Goal: Feedback & Contribution: Submit feedback/report problem

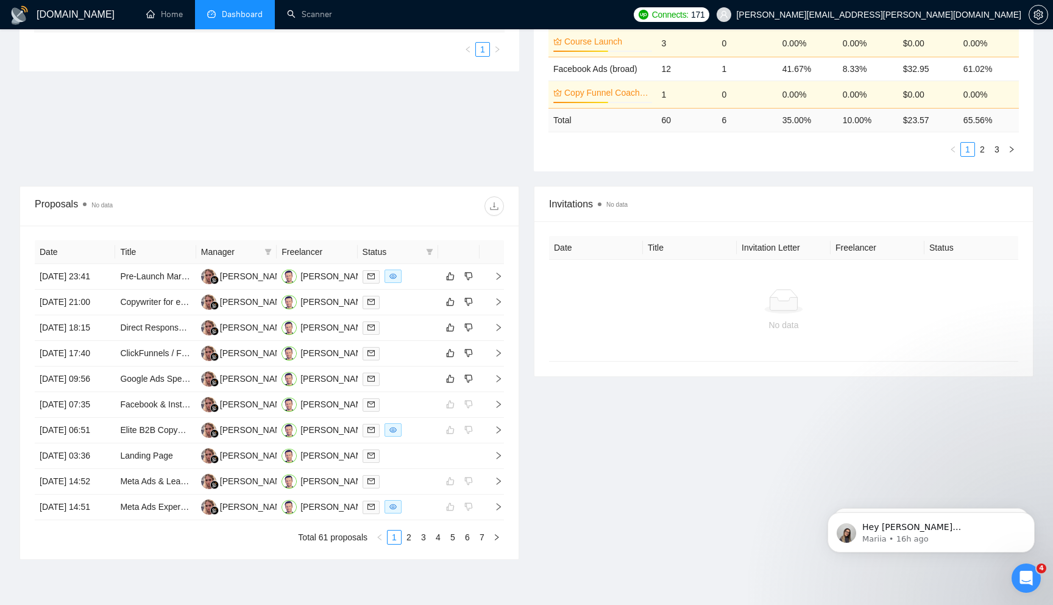
scroll to position [333, 0]
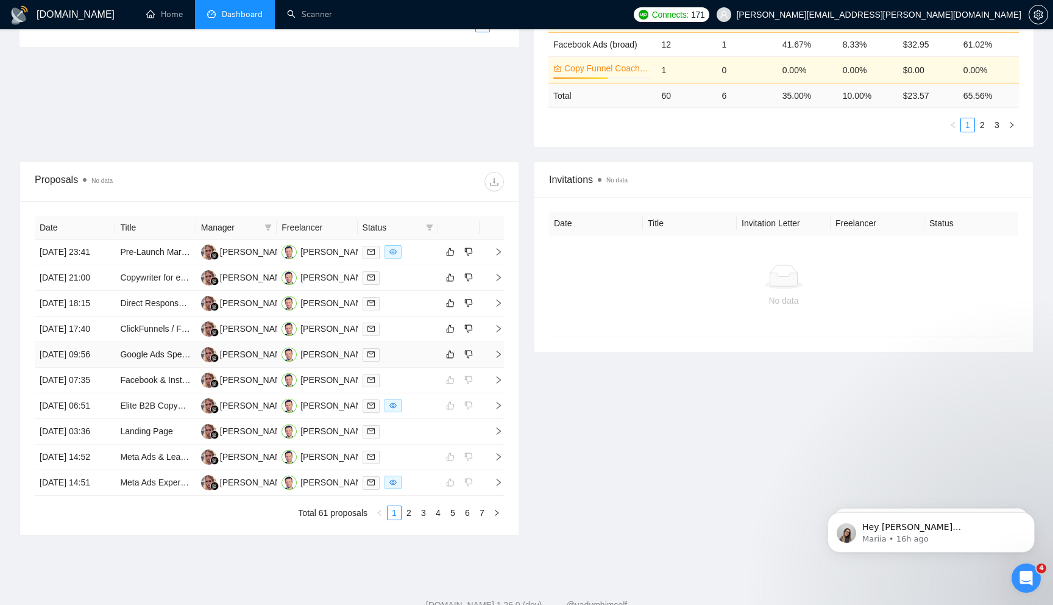
click at [499, 358] on icon "right" at bounding box center [498, 354] width 9 height 9
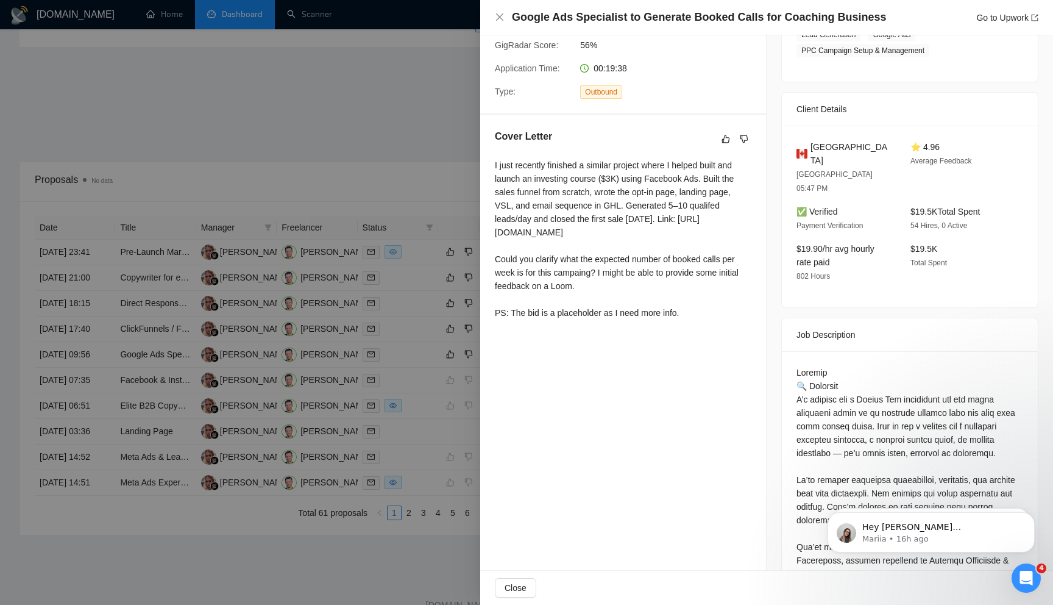
scroll to position [255, 0]
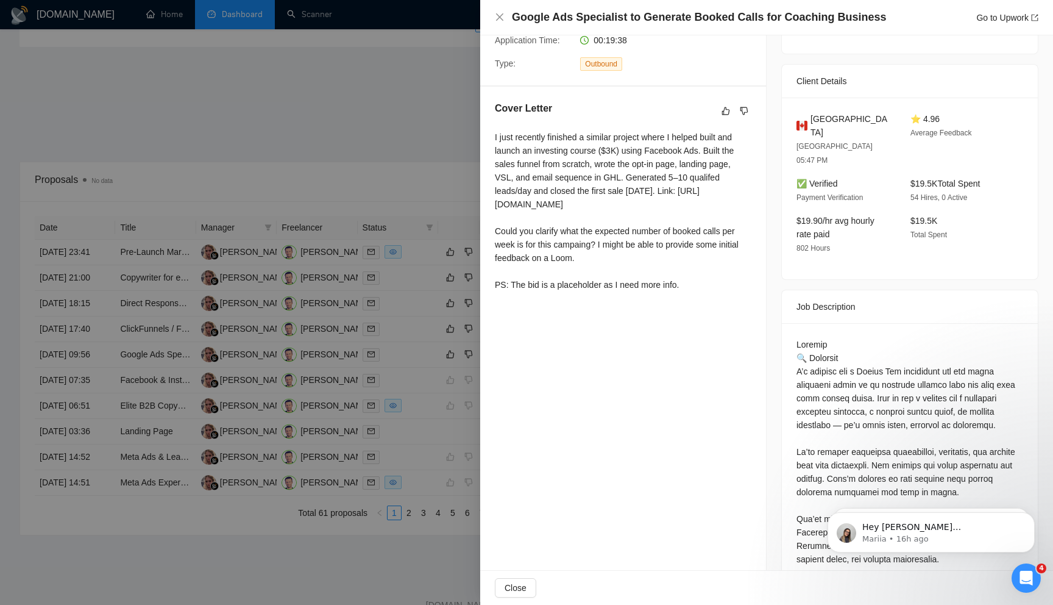
click at [412, 134] on div at bounding box center [526, 302] width 1053 height 605
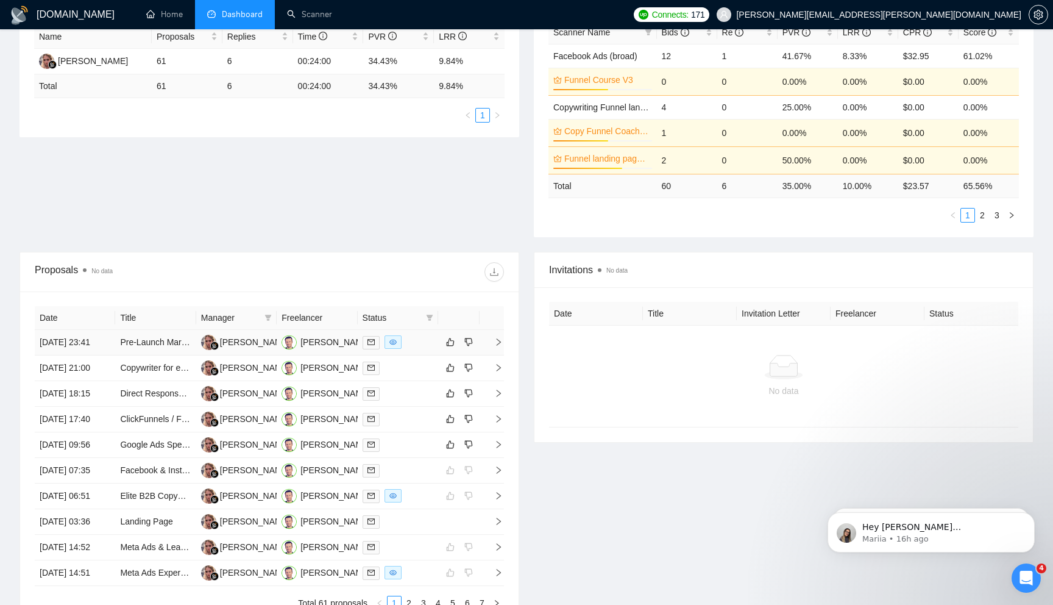
scroll to position [245, 0]
click at [471, 447] on icon "dislike" at bounding box center [469, 443] width 8 height 8
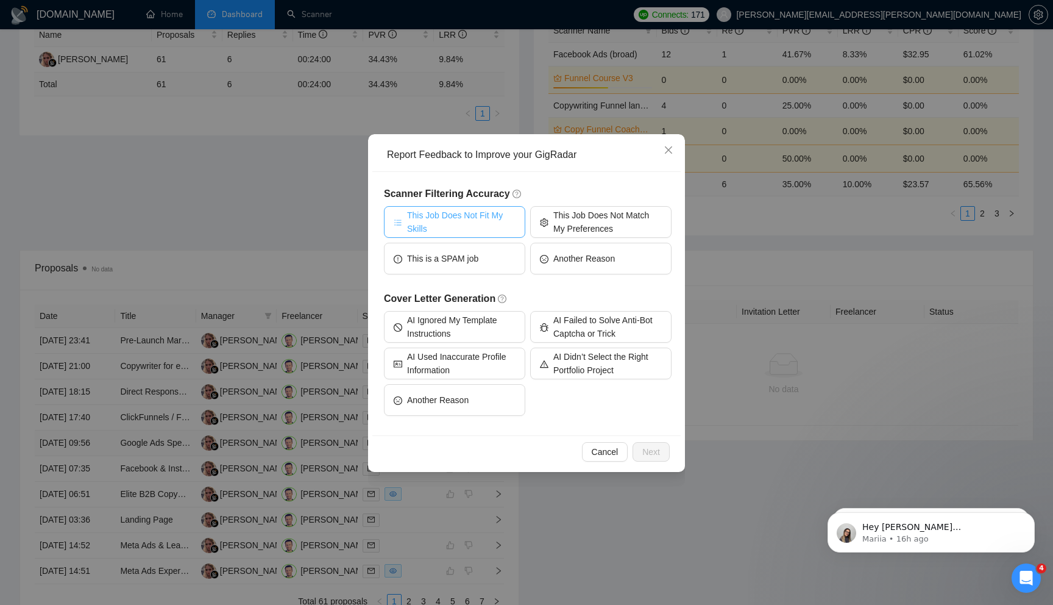
click at [481, 227] on span "This Job Does Not Fit My Skills" at bounding box center [461, 221] width 108 height 27
click at [645, 443] on button "Next" at bounding box center [651, 452] width 37 height 20
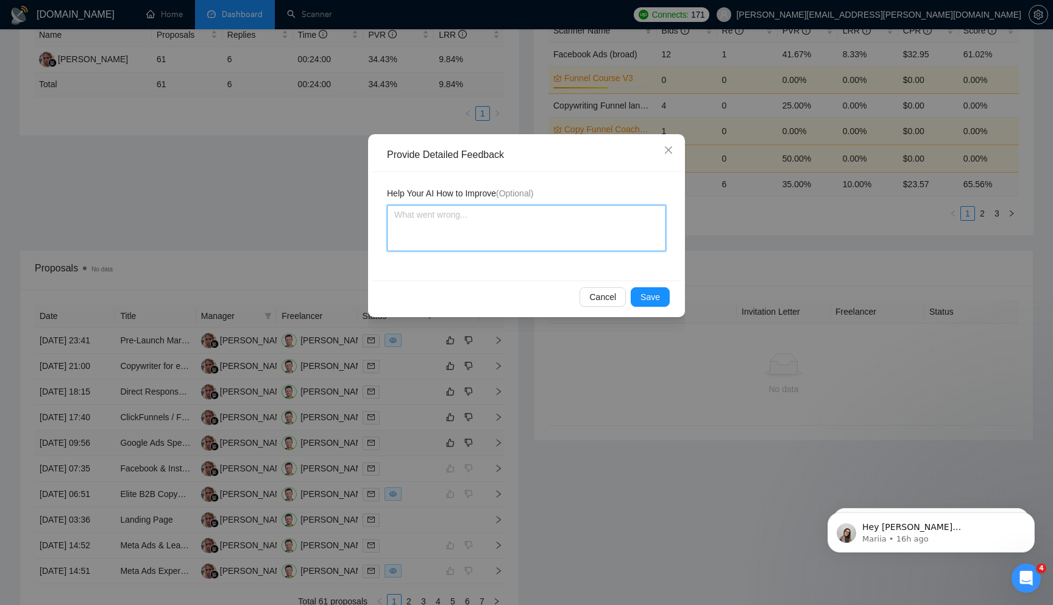
click at [449, 220] on textarea at bounding box center [526, 228] width 279 height 46
type textarea "I"
type textarea "I d"
type textarea "I do"
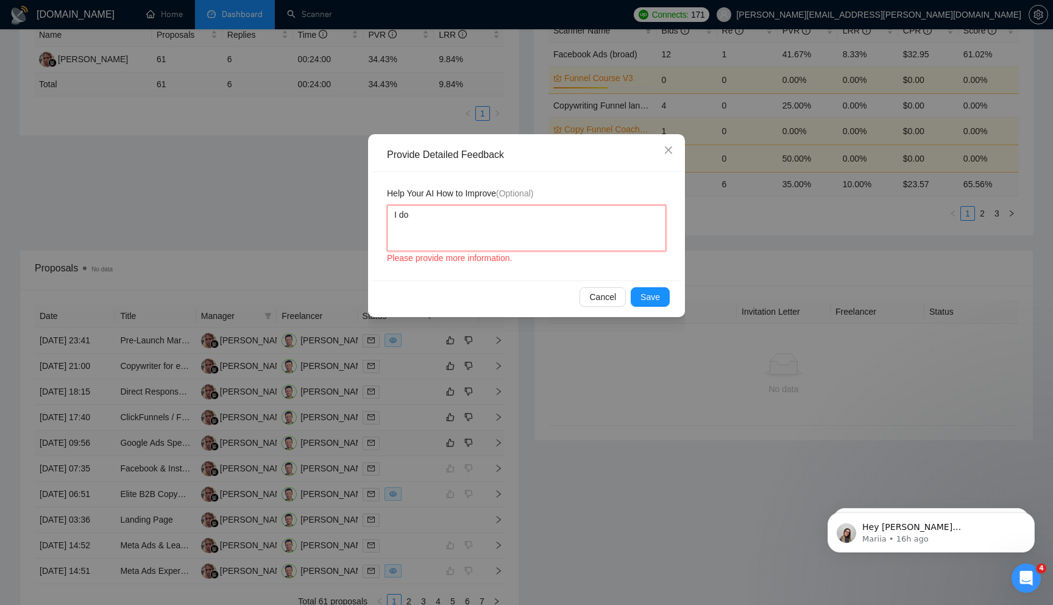
type textarea "I do"
type textarea "I do n"
type textarea "I do nn"
type textarea "I do nno"
type textarea "I do nnot"
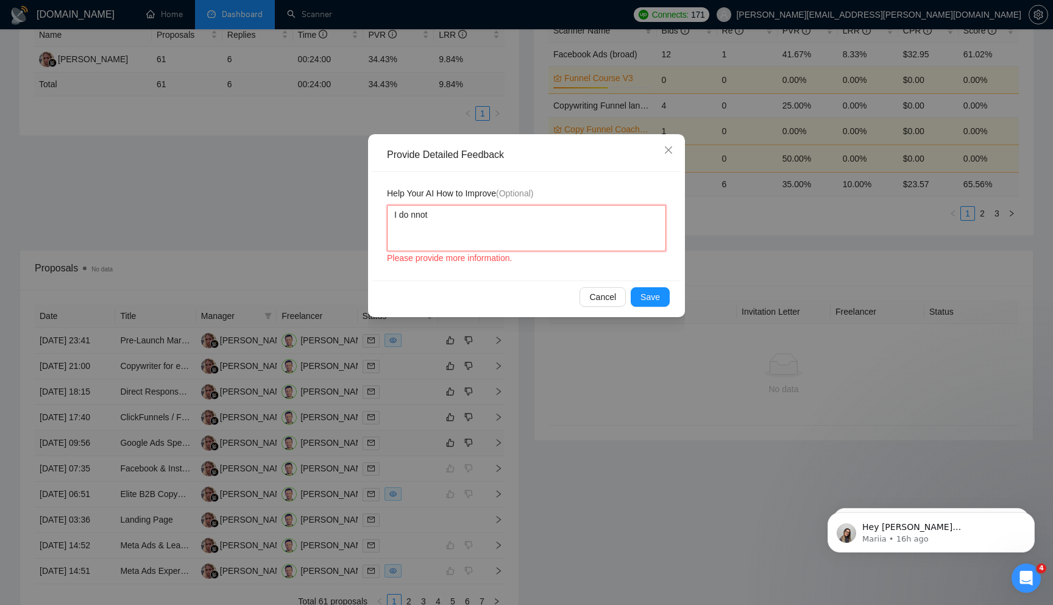
type textarea "I do nnot"
type textarea "I do nno"
type textarea "I do nn"
type textarea "I do n"
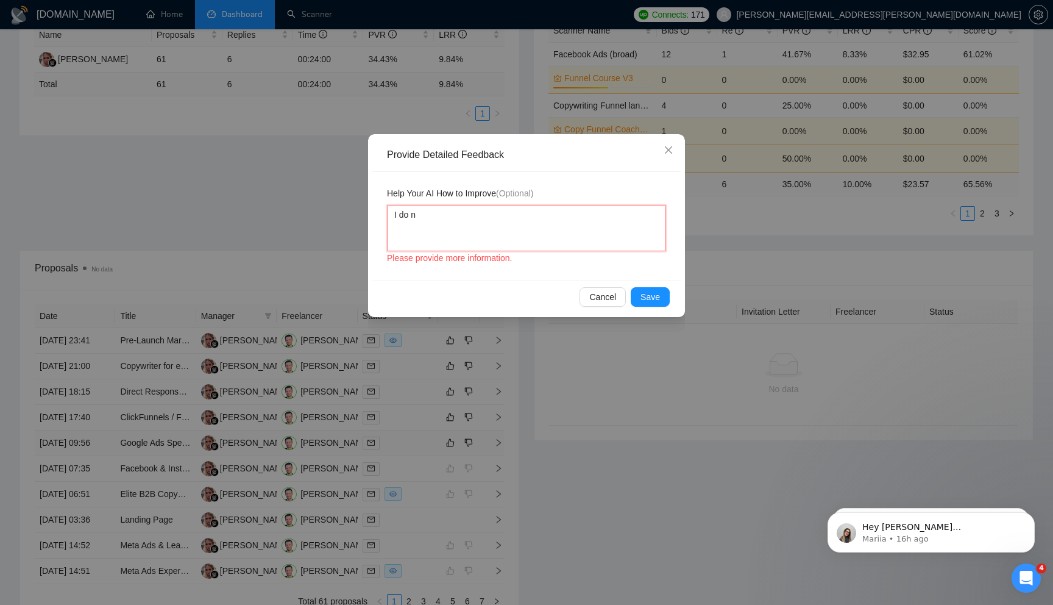
type textarea "I do no"
type textarea "I do not"
type textarea "I do not d"
type textarea "I do not do"
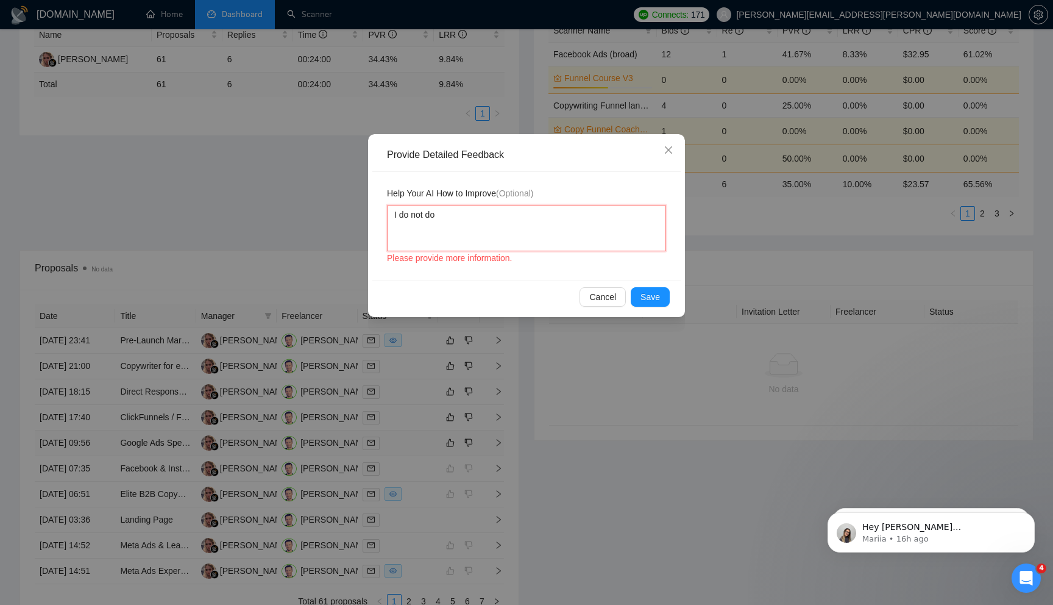
type textarea "I do not do"
type textarea "I do not do G"
type textarea "I do not do Go"
type textarea "I do not do Goo"
type textarea "I do not do Goog"
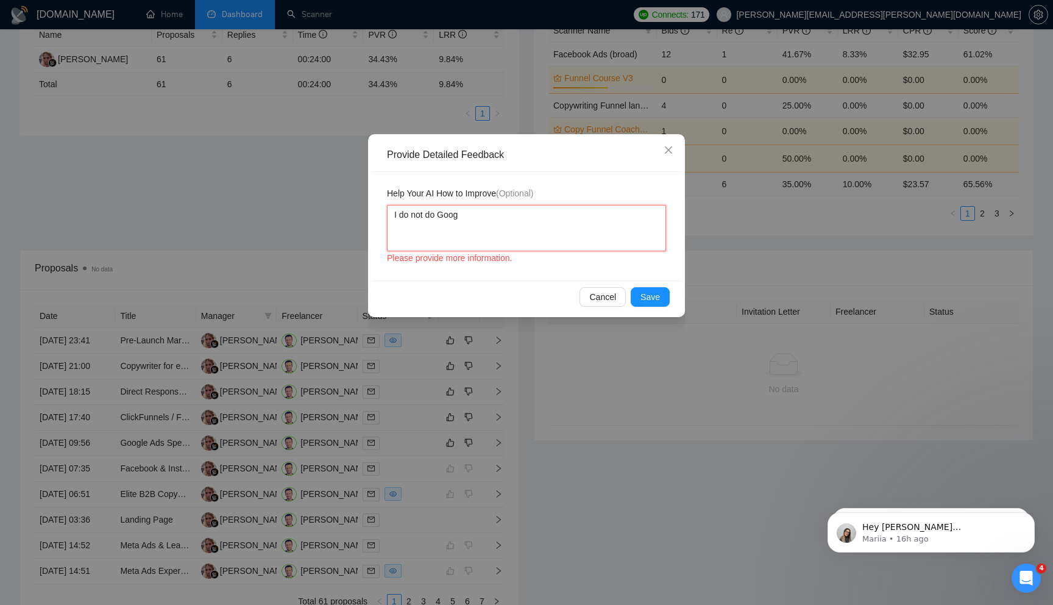
type textarea "I do not do Googl"
type textarea "I do not do Google"
type textarea "I do not do Google A"
type textarea "I do not do Google Ads"
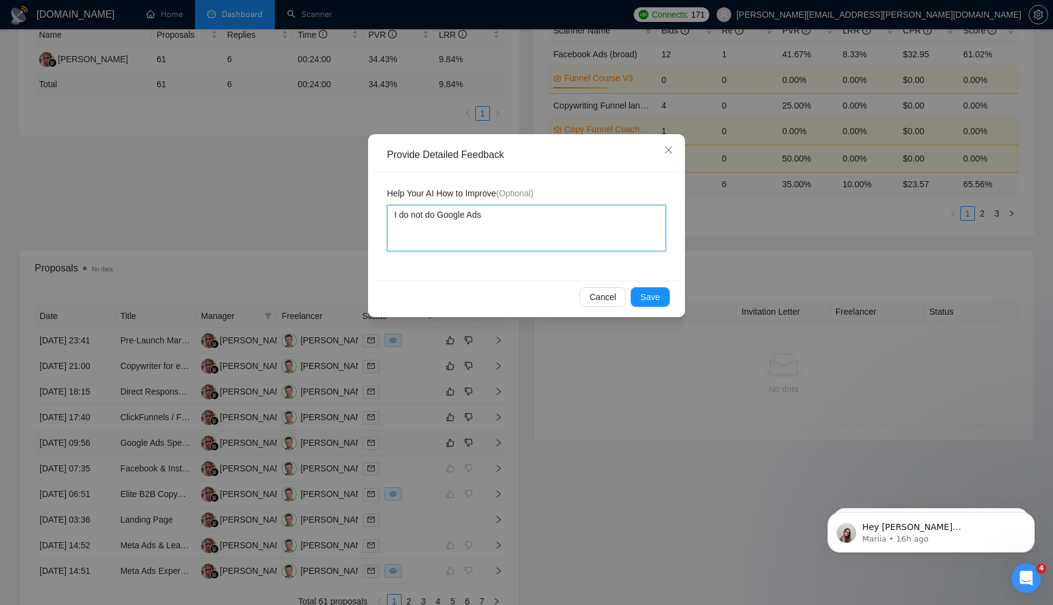
type textarea "I do not do Google Ads."
type textarea "I do not do Google Ads. O"
type textarea "I do not do Google Ads. On"
type textarea "I do not do Google Ads. Onl"
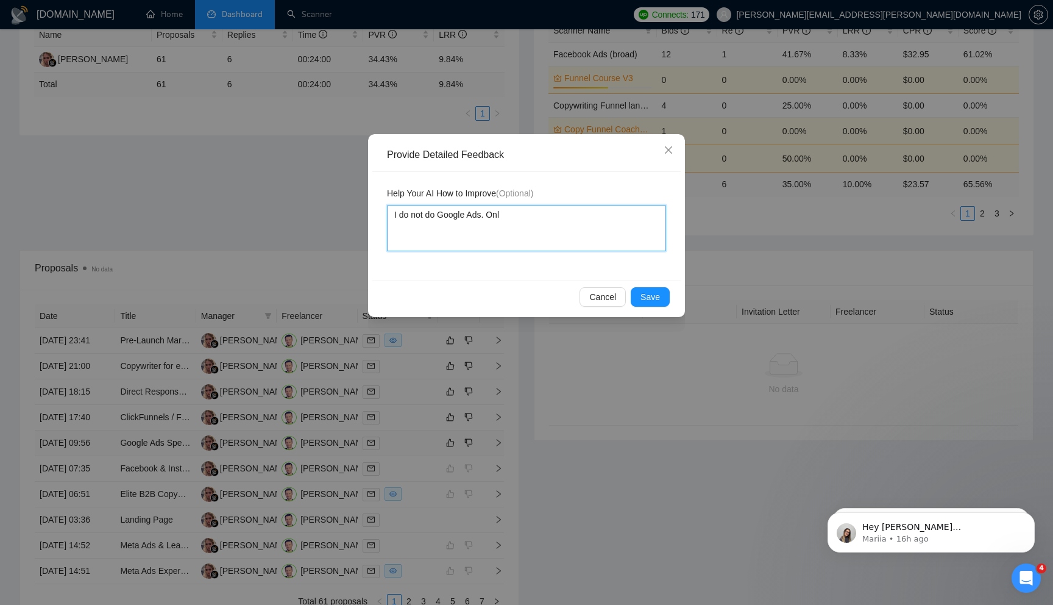
type textarea "I do not do Google Ads. Only"
type textarea "I do not do Google Ads. Only F"
type textarea "I do not do Google Ads. Only Fa"
type textarea "I do not do Google Ads. Only Face"
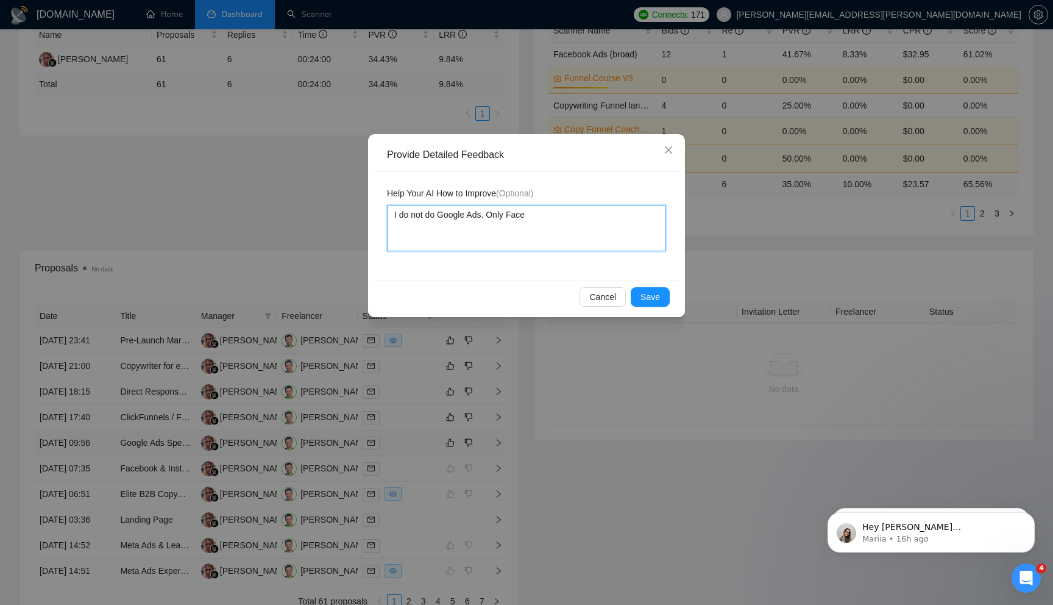
type textarea "I do not do Google Ads. Only Faceb"
type textarea "I do not do Google Ads. Only Facebo"
type textarea "I do not do Google Ads. Only Faceboo"
type textarea "I do not do Google Ads. Only Facebook"
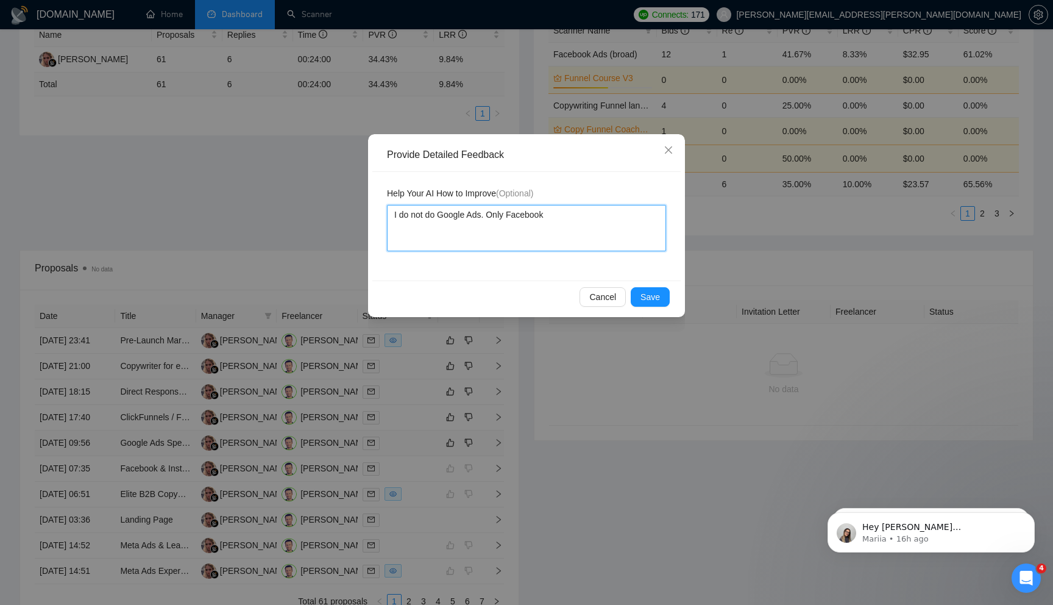
type textarea "I do not do Google Ads. Only Facebook a"
type textarea "I do not do Google Ads. Only Facebook ad"
type textarea "I do not do Google Ads. Only Facebook ads"
type textarea "I do not do Google Ads. Only Facebook ads o"
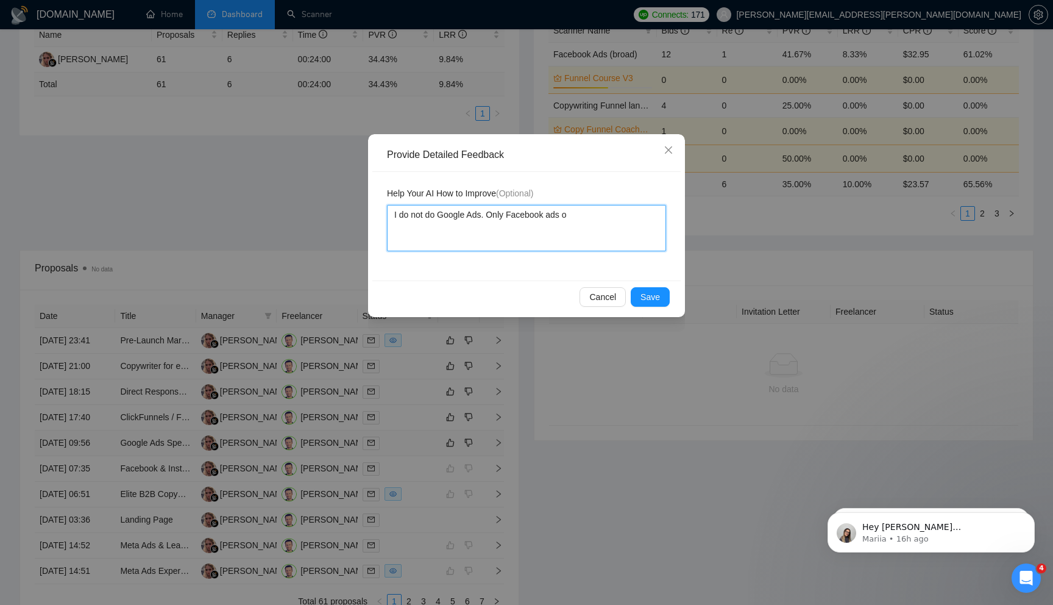
type textarea "I do not do Google Ads. Only Facebook ads or"
type textarea "I do not do Google Ads. Only Facebook ads or I"
type textarea "I do not do Google Ads. Only Facebook ads or In"
type textarea "I do not do Google Ads. Only Facebook ads or Ins"
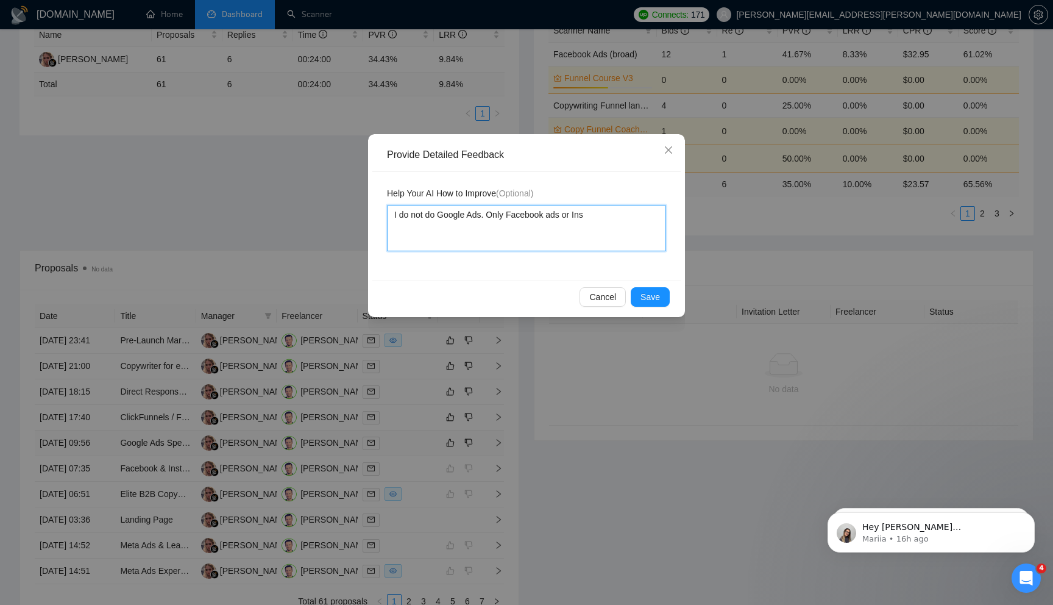
type textarea "I do not do Google Ads. Only Facebook ads or Inst"
type textarea "I do not do Google Ads. Only Facebook ads or Insta"
type textarea "I do not do Google Ads. Only Facebook ads or Instagr"
type textarea "I do not do Google Ads. Only Facebook ads or Instagram"
type textarea "I do not do Google Ads. Only Facebook ads or Instagram."
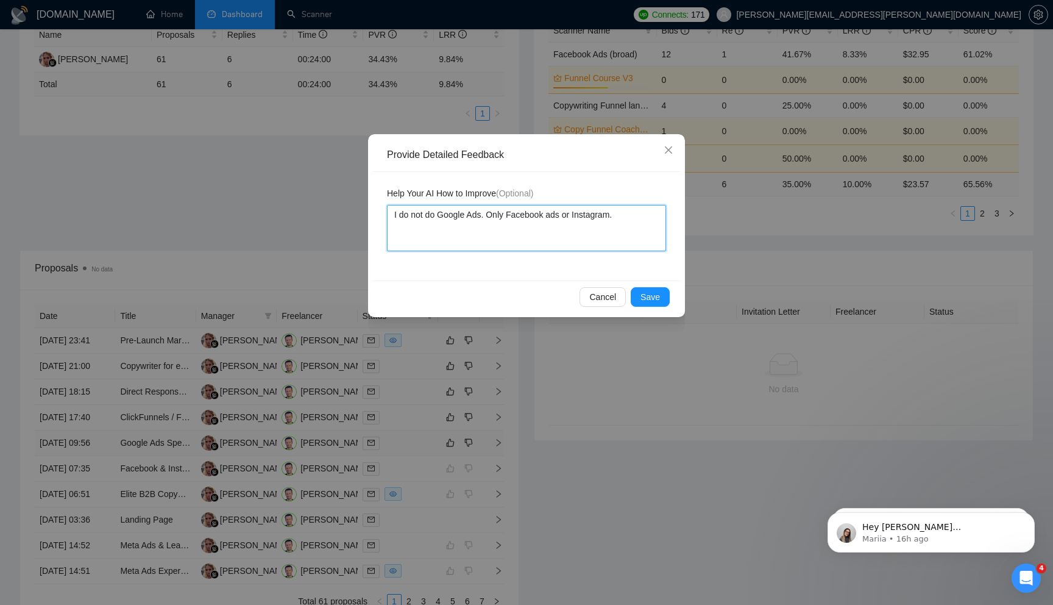
type textarea "I do not do Google Ads. Only Facebook ads or Instagram."
click at [654, 291] on span "Save" at bounding box center [650, 296] width 20 height 13
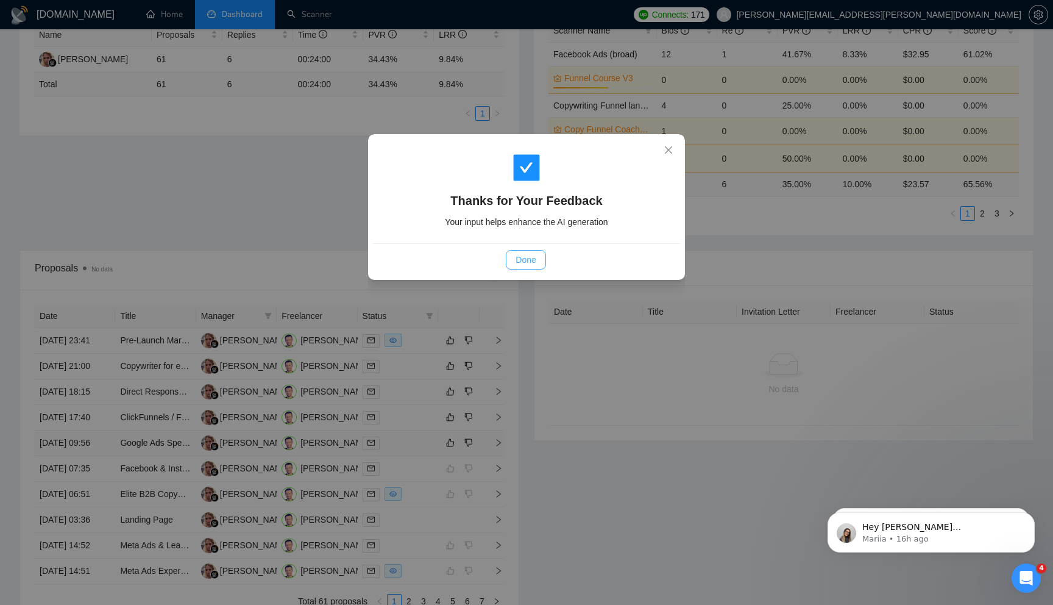
click at [517, 266] on button "Done" at bounding box center [526, 260] width 40 height 20
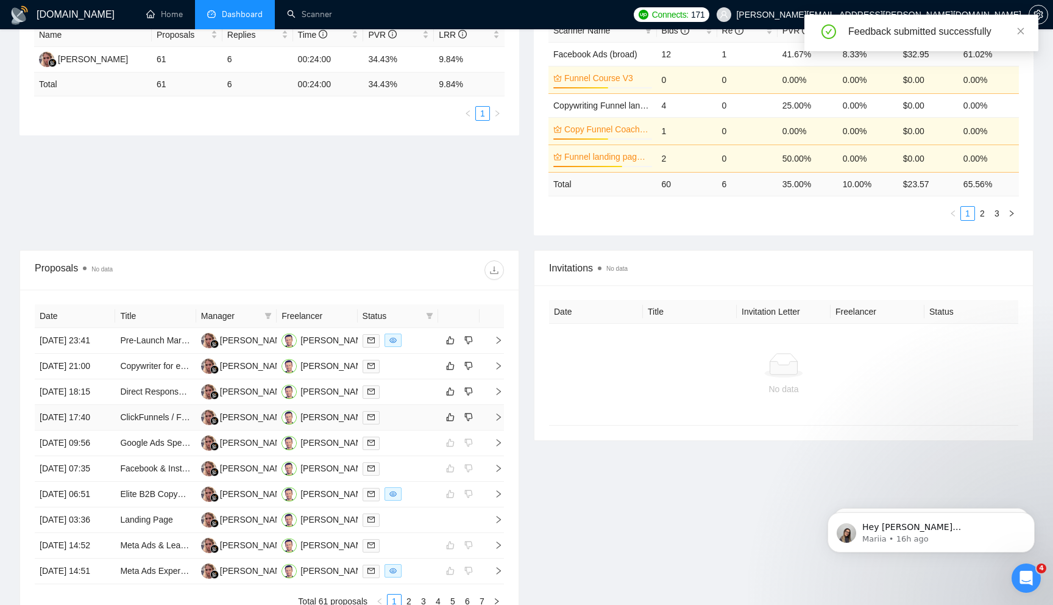
click at [493, 421] on span "right" at bounding box center [493, 417] width 18 height 9
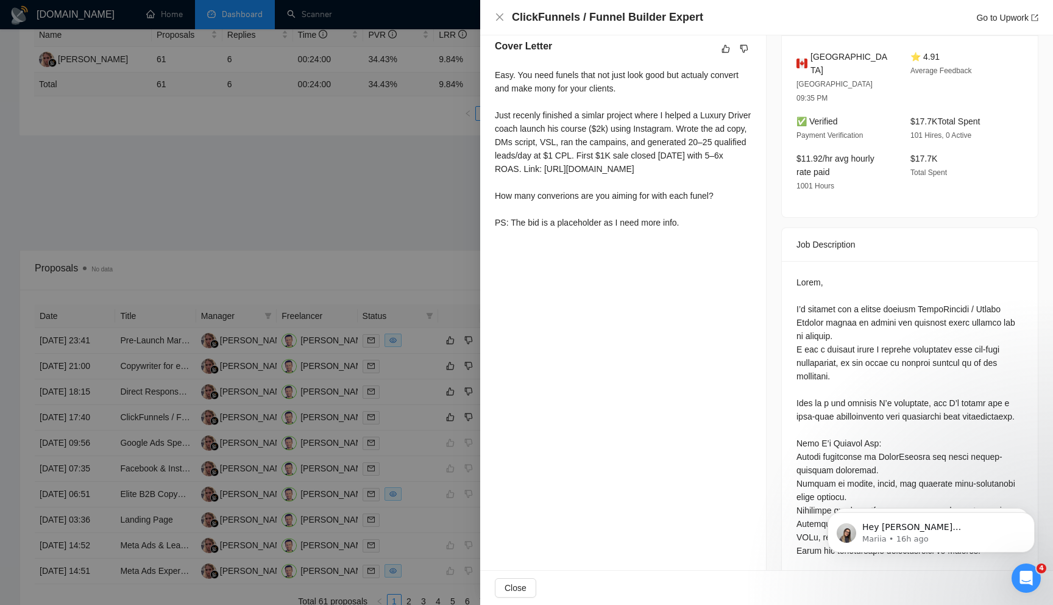
scroll to position [0, 0]
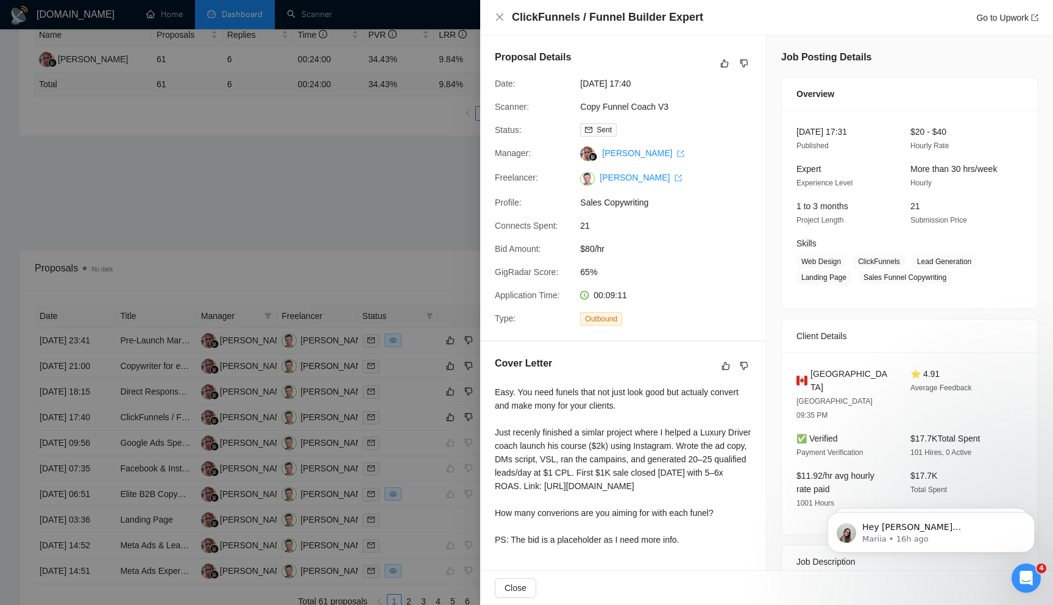
click at [440, 194] on div at bounding box center [526, 302] width 1053 height 605
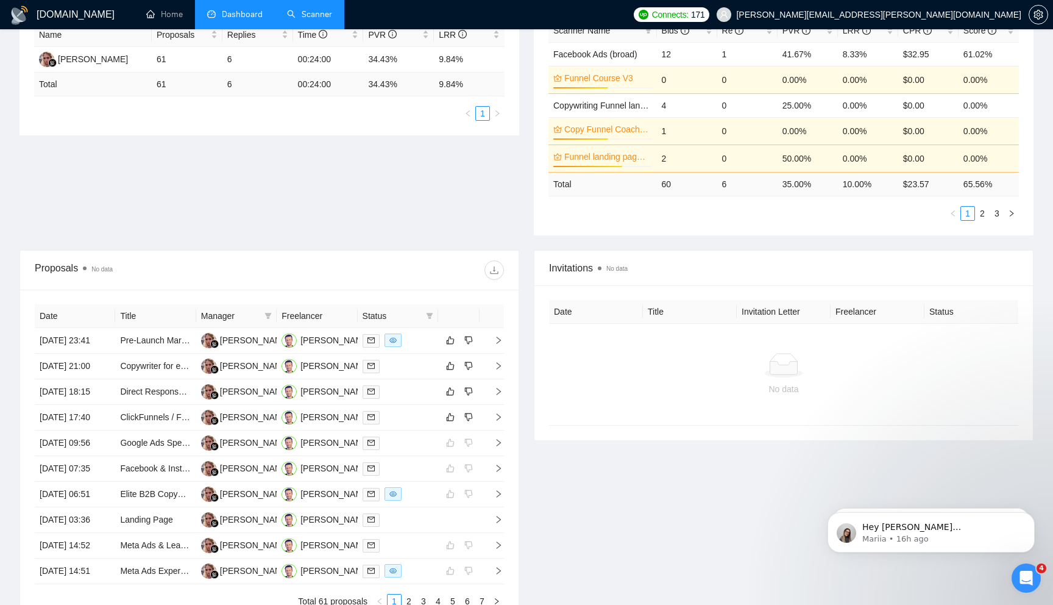
click at [313, 15] on link "Scanner" at bounding box center [309, 14] width 45 height 10
click at [498, 430] on td at bounding box center [492, 418] width 24 height 26
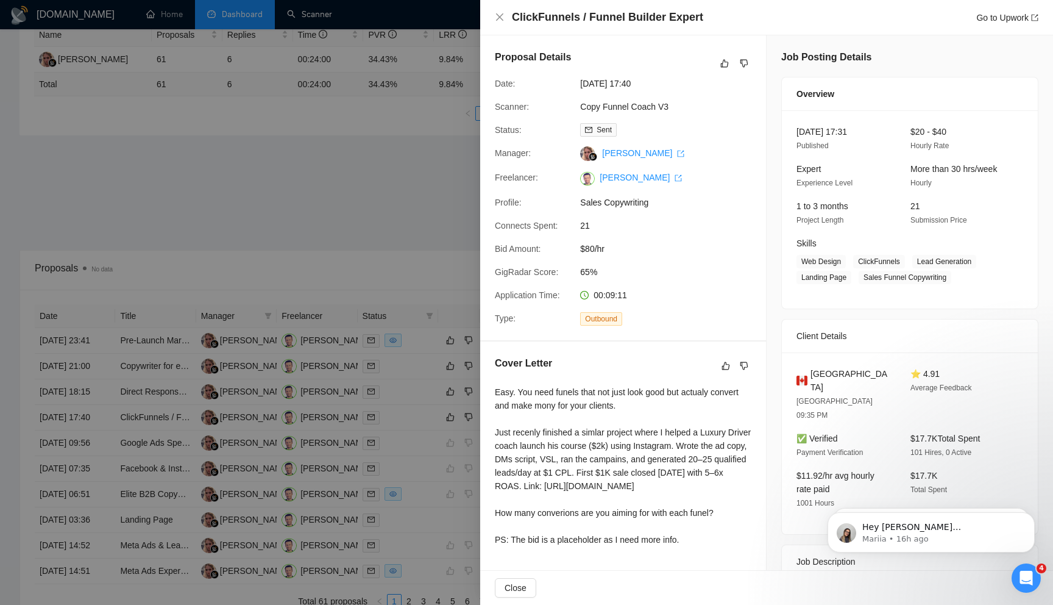
click at [446, 172] on div at bounding box center [526, 302] width 1053 height 605
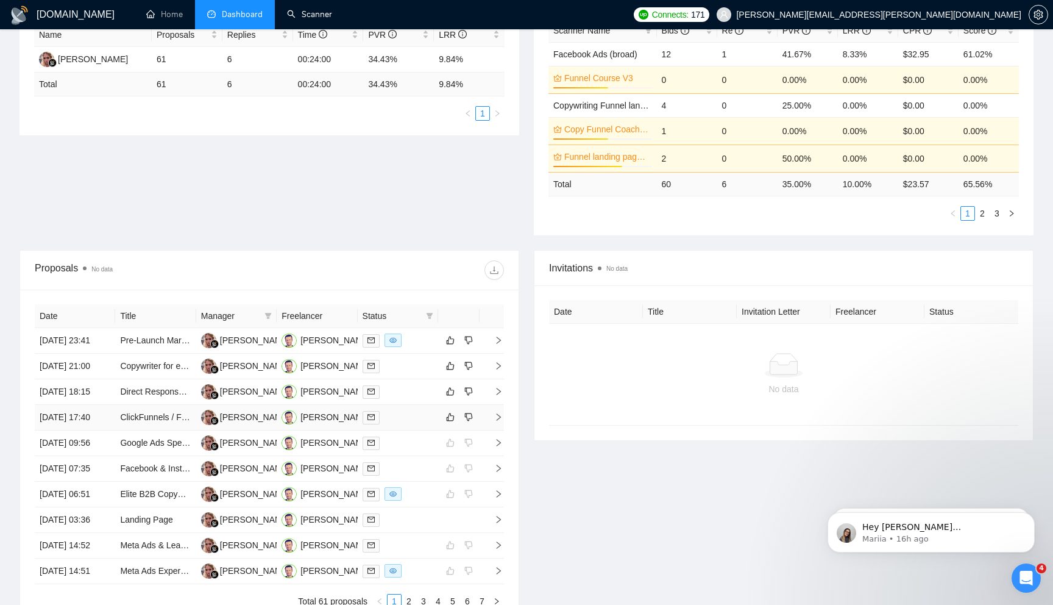
click at [500, 421] on icon "right" at bounding box center [498, 417] width 9 height 9
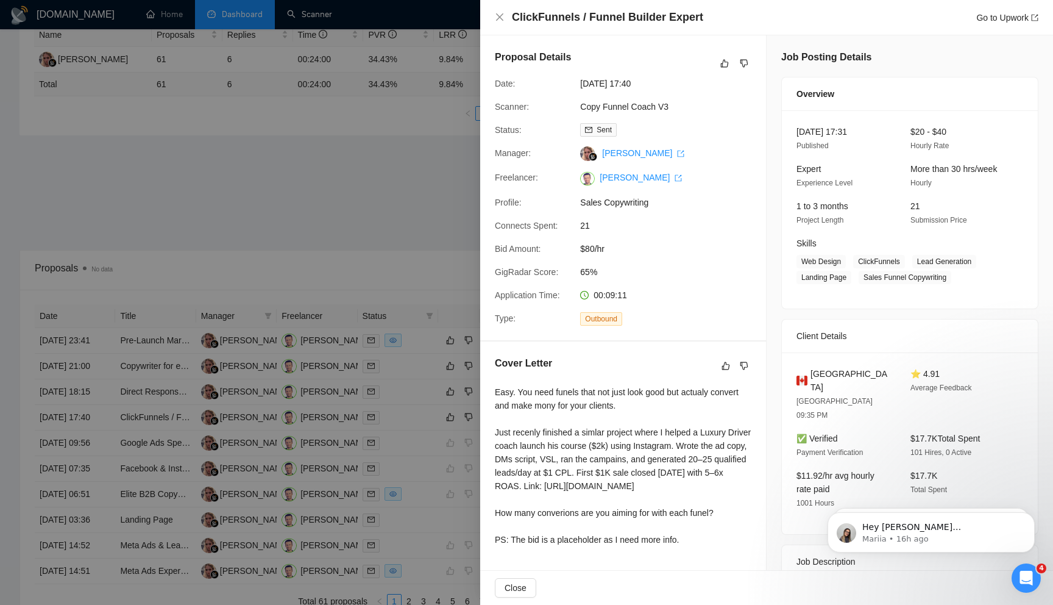
click at [403, 232] on div at bounding box center [526, 302] width 1053 height 605
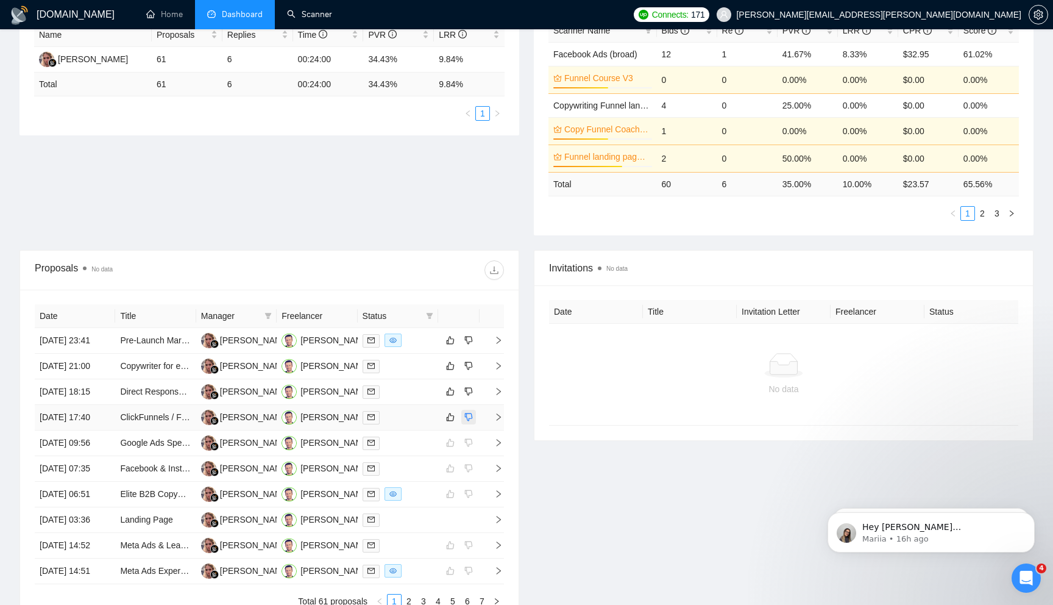
click at [474, 424] on button "button" at bounding box center [468, 417] width 15 height 15
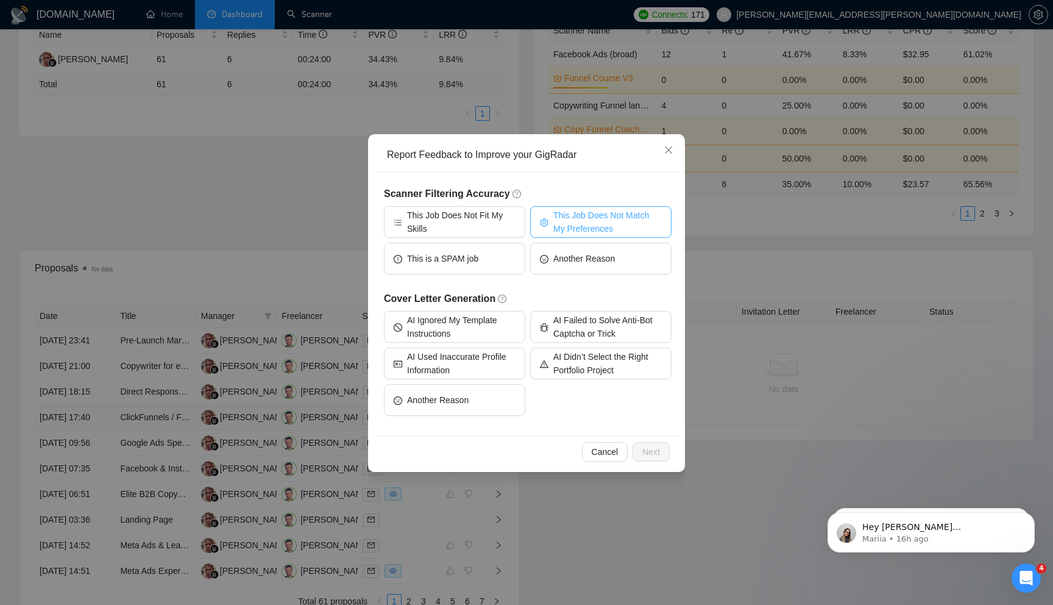
click at [593, 221] on span "This Job Does Not Match My Preferences" at bounding box center [607, 221] width 108 height 27
click at [647, 447] on span "Next" at bounding box center [651, 451] width 18 height 13
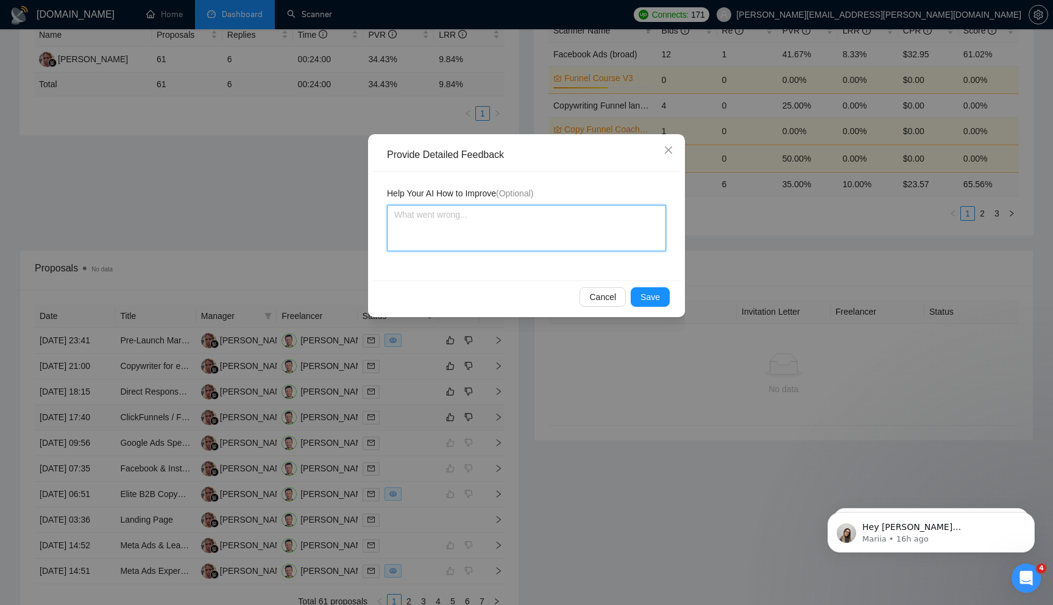
click at [504, 241] on textarea at bounding box center [526, 228] width 279 height 46
type textarea "T"
type textarea "Th"
type textarea "The"
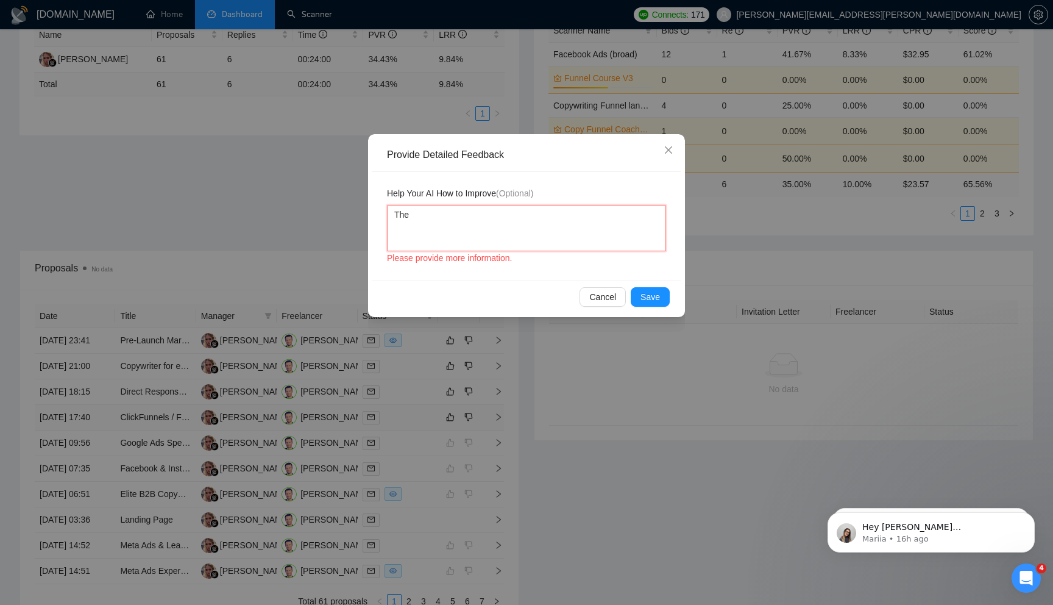
type textarea "The p"
type textarea "The pr"
type textarea "The pro"
type textarea "The prop"
type textarea "The propo"
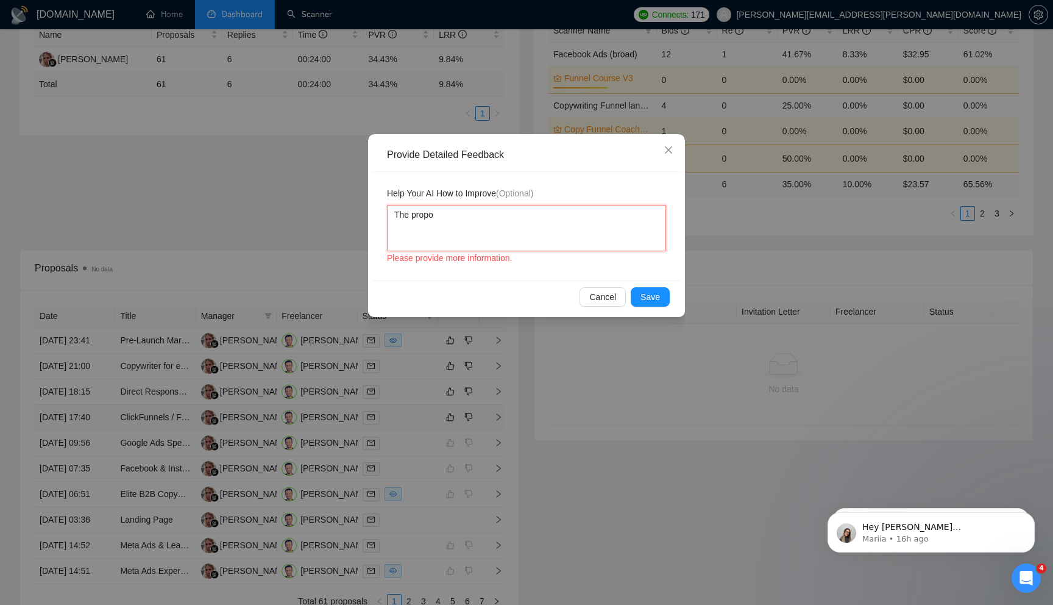
type textarea "The propos"
type textarea "The propose"
type textarea "The proposed"
type textarea "The proposed b"
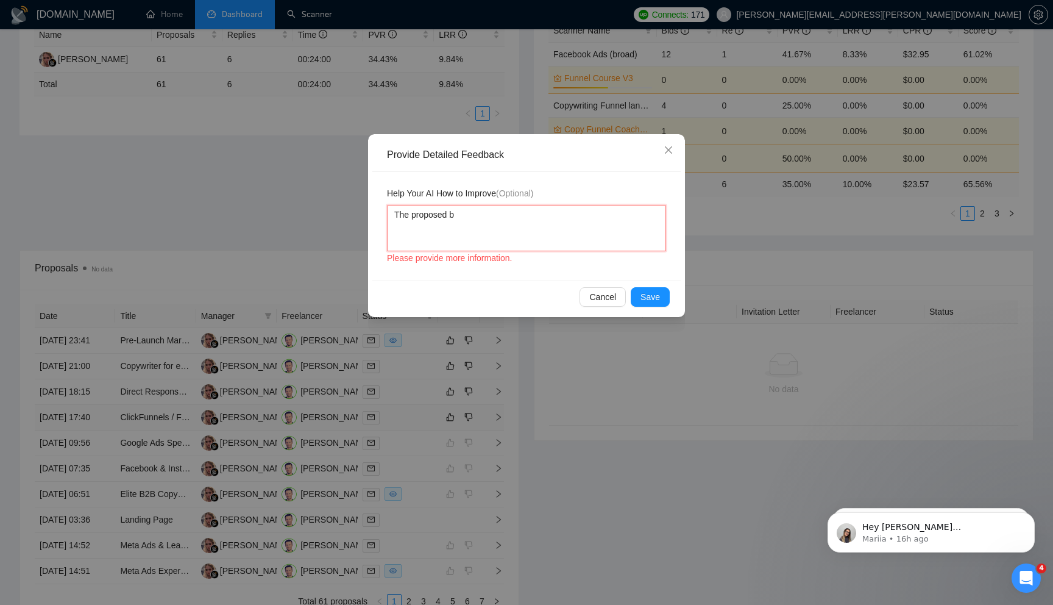
type textarea "The proposed bu"
type textarea "The proposed bud"
type textarea "The proposed budg"
type textarea "The proposed budge"
type textarea "The proposed budget"
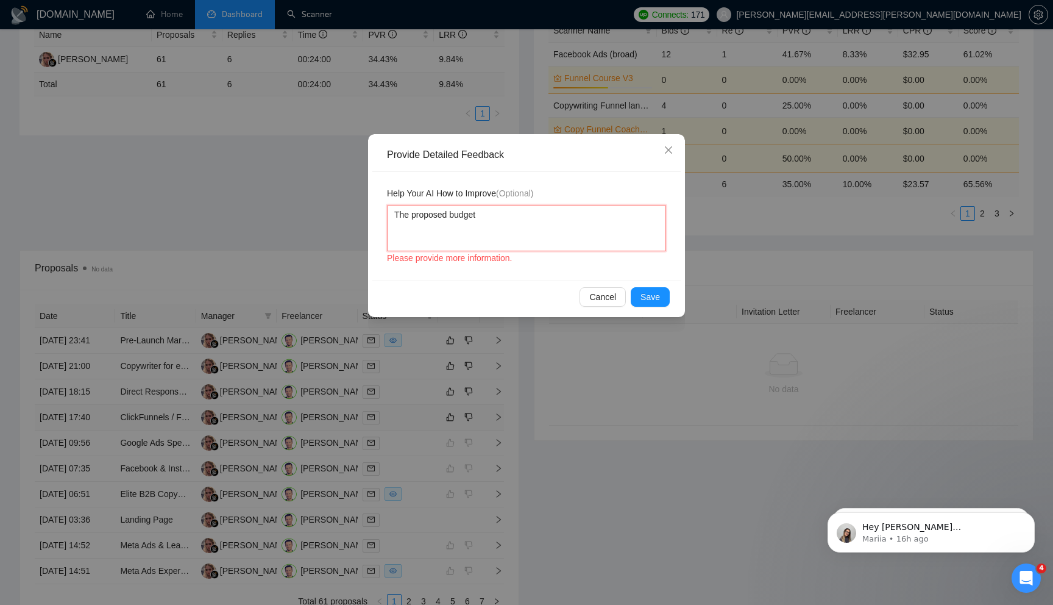
type textarea "The proposed budget"
type textarea "The proposed budget is"
type textarea "The proposed budget is t"
type textarea "The proposed budget is to"
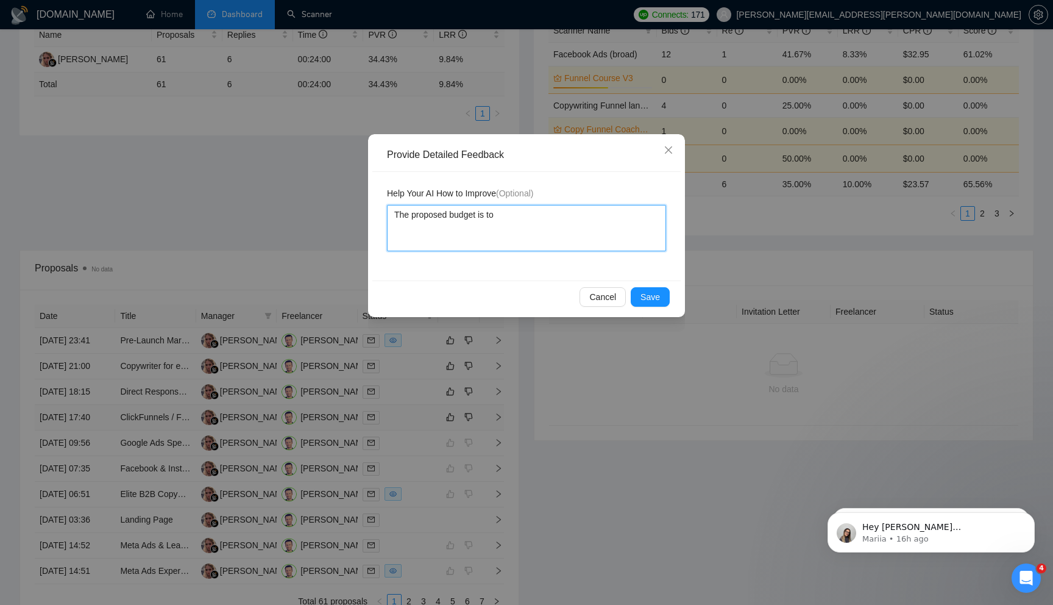
type textarea "The proposed budget is too"
type textarea "The proposed budget is too l"
type textarea "The proposed budget is too lo"
type textarea "The proposed budget is too low"
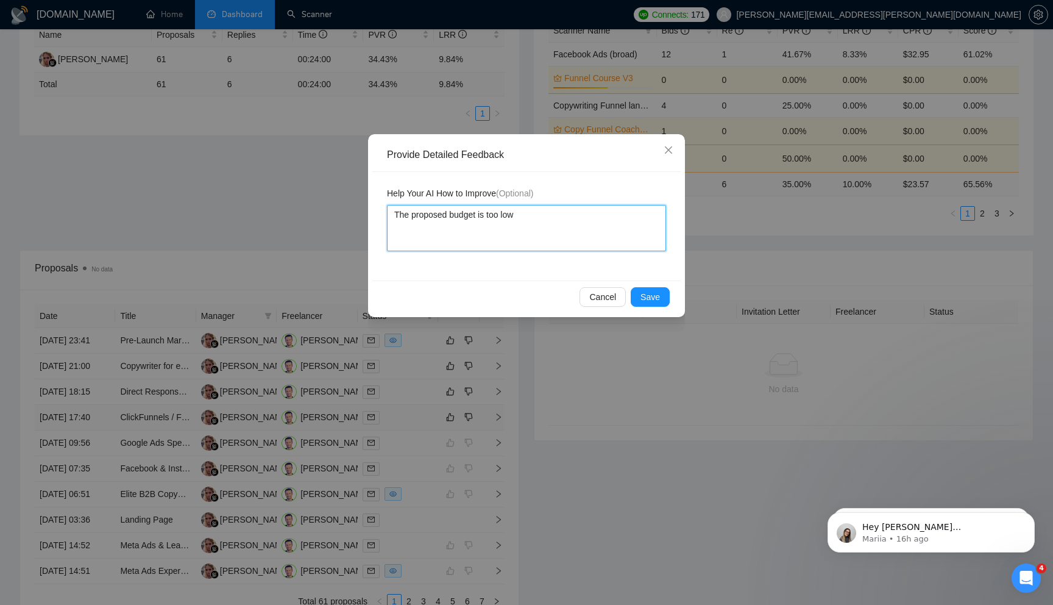
type textarea "The proposed budget is too low."
type textarea "The proposed budget is too low. I"
type textarea "The proposed budget is too low. It"
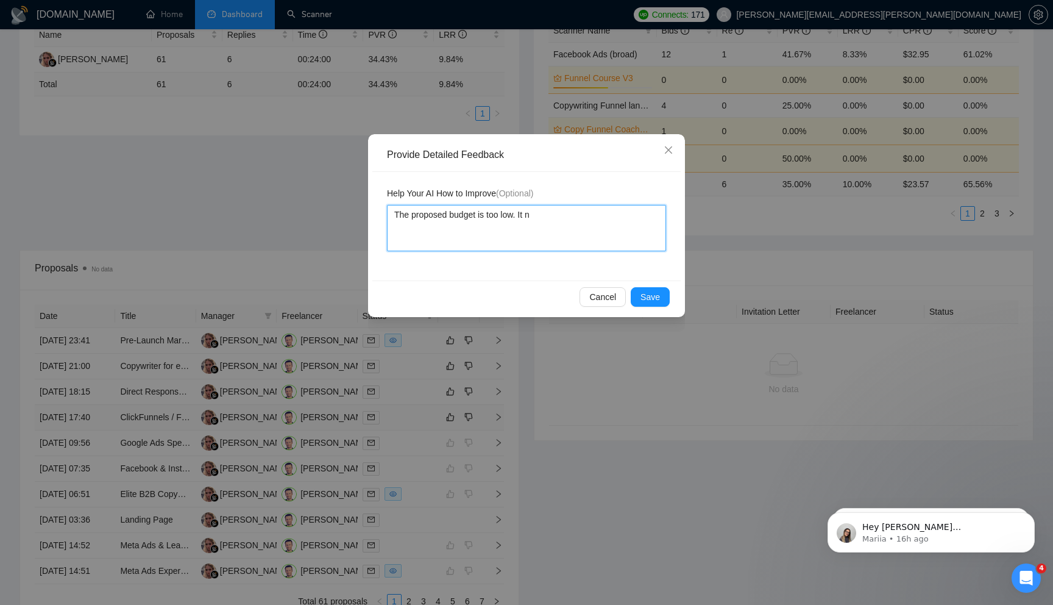
type textarea "The proposed budget is too low. It ne"
type textarea "The proposed budget is too low. It nee"
type textarea "The proposed budget is too low. It needs"
type textarea "The proposed budget is too low. It needs to"
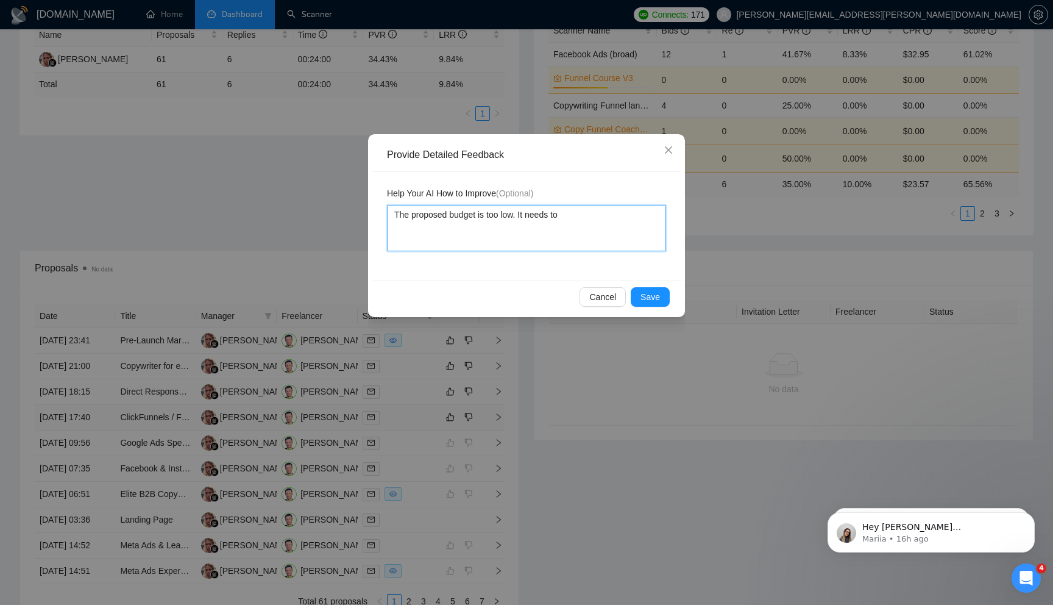
type textarea "The proposed budget is too low. It needs to"
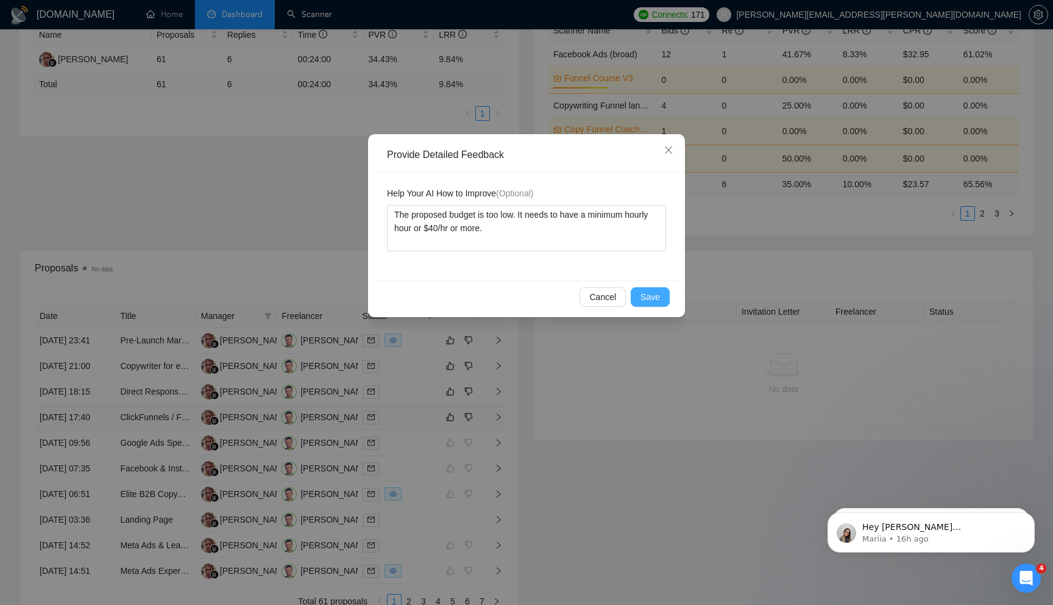
click at [656, 299] on span "Save" at bounding box center [650, 296] width 20 height 13
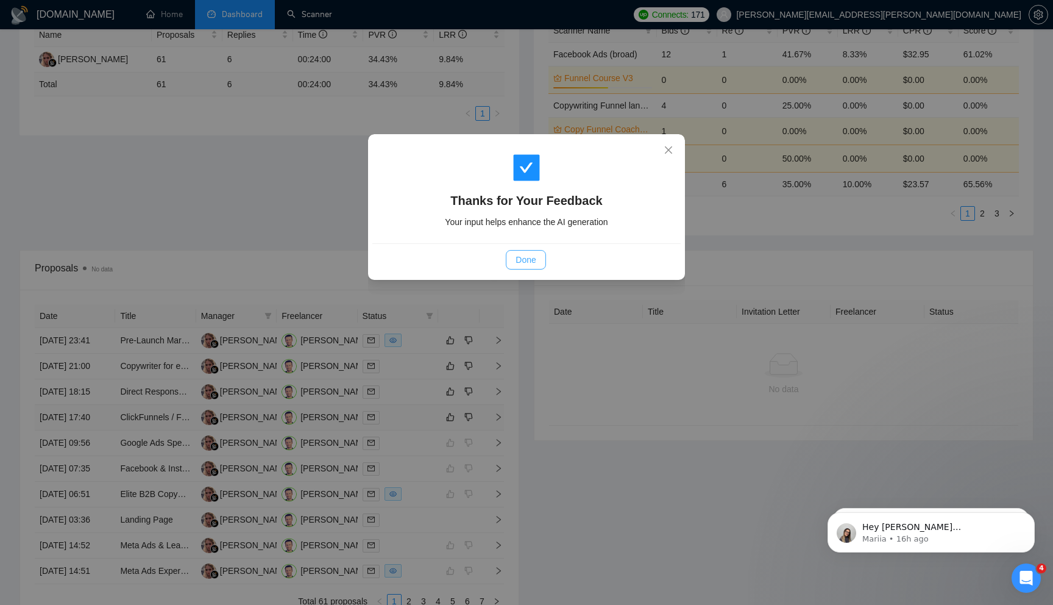
click at [533, 256] on span "Done" at bounding box center [526, 259] width 20 height 13
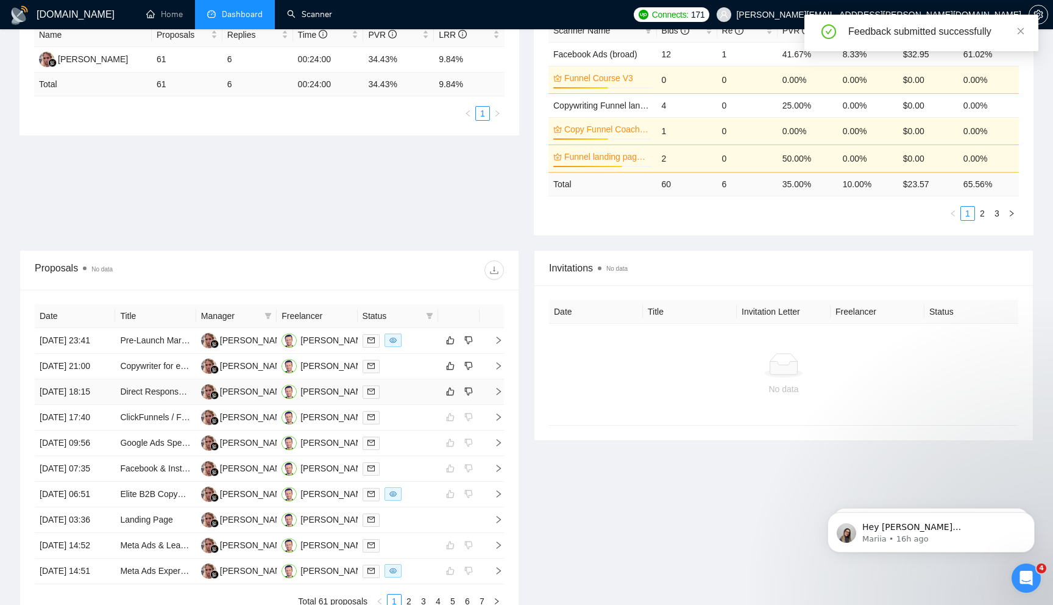
click at [499, 396] on icon "right" at bounding box center [498, 391] width 9 height 9
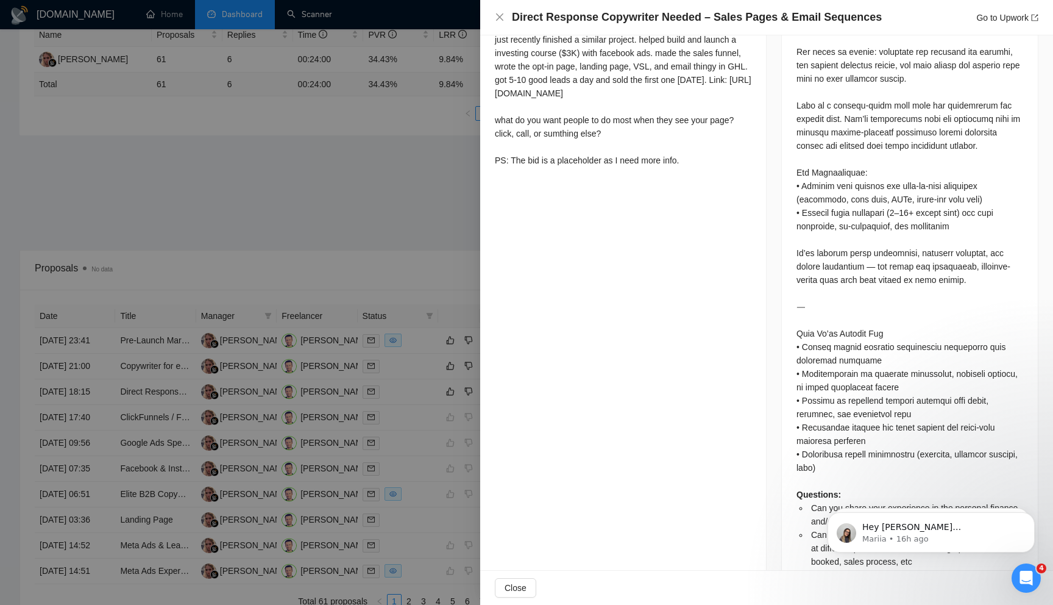
scroll to position [787, 0]
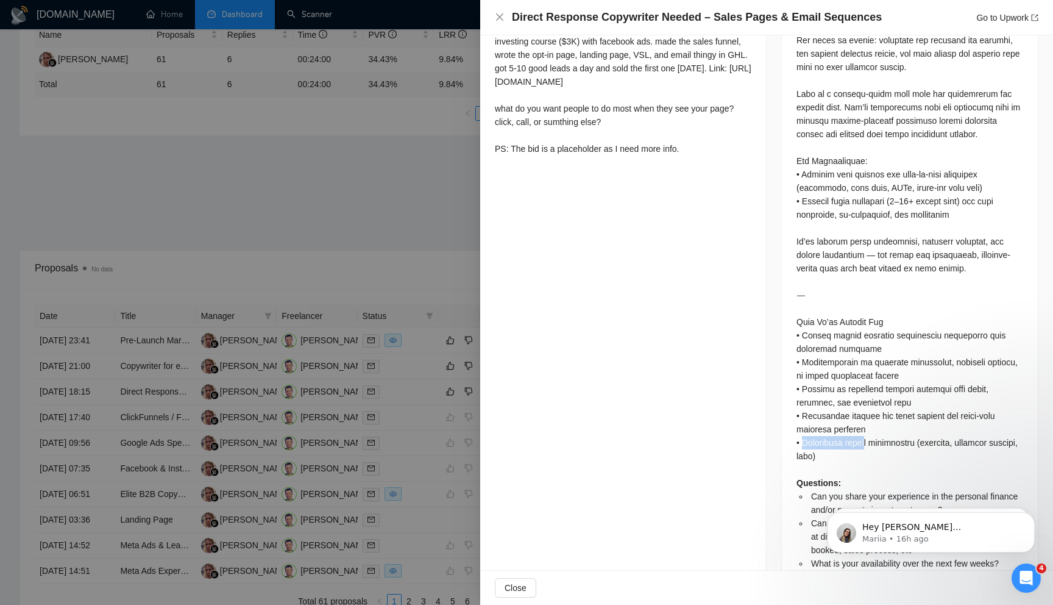
drag, startPoint x: 804, startPoint y: 427, endPoint x: 869, endPoint y: 428, distance: 64.6
click at [869, 428] on div "Questions: Can you share your experience in the personal finance and/or propert…" at bounding box center [909, 195] width 227 height 778
copy div "Australian marke"
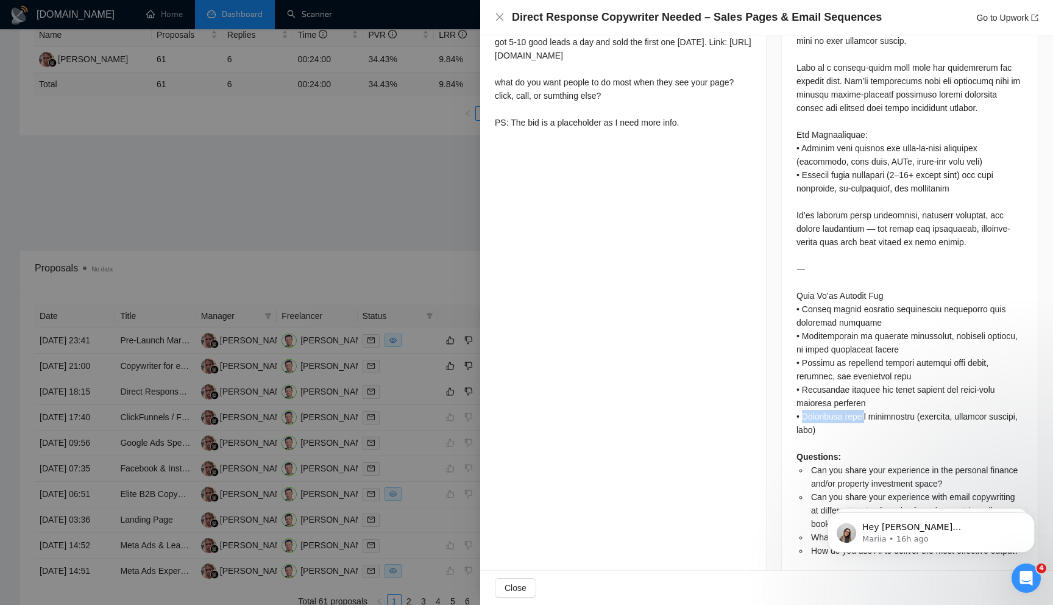
scroll to position [836, 0]
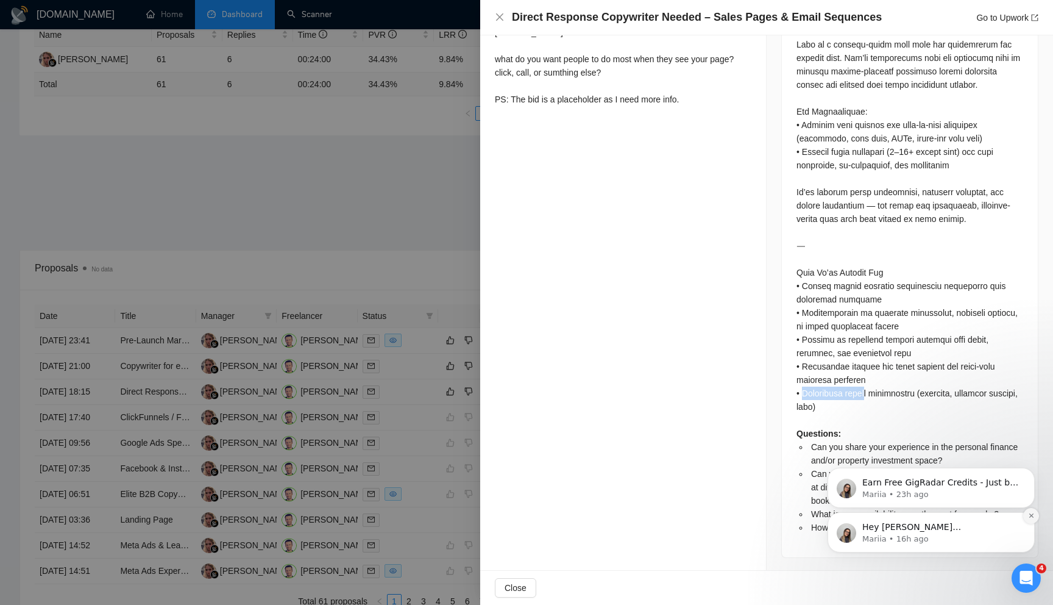
click at [1030, 516] on icon "Dismiss notification" at bounding box center [1031, 515] width 4 height 4
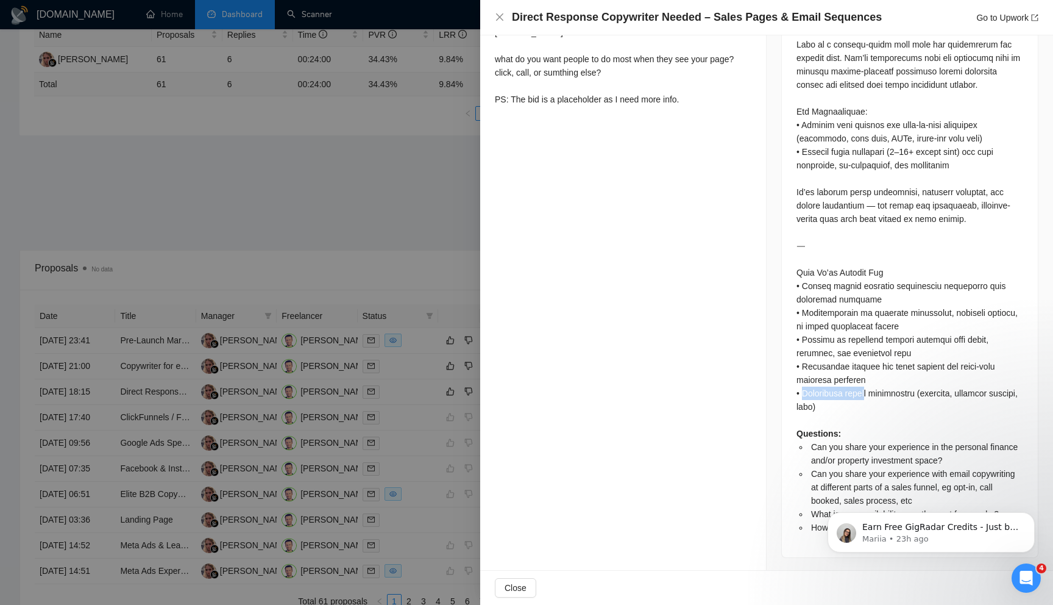
click at [1030, 516] on icon "Dismiss notification" at bounding box center [1031, 516] width 4 height 4
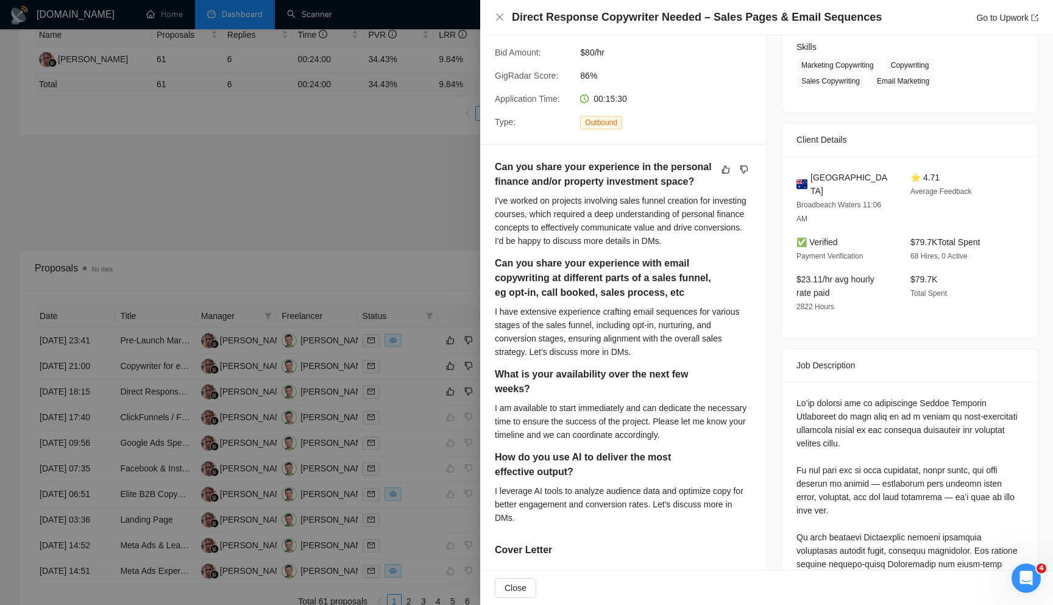
scroll to position [0, 0]
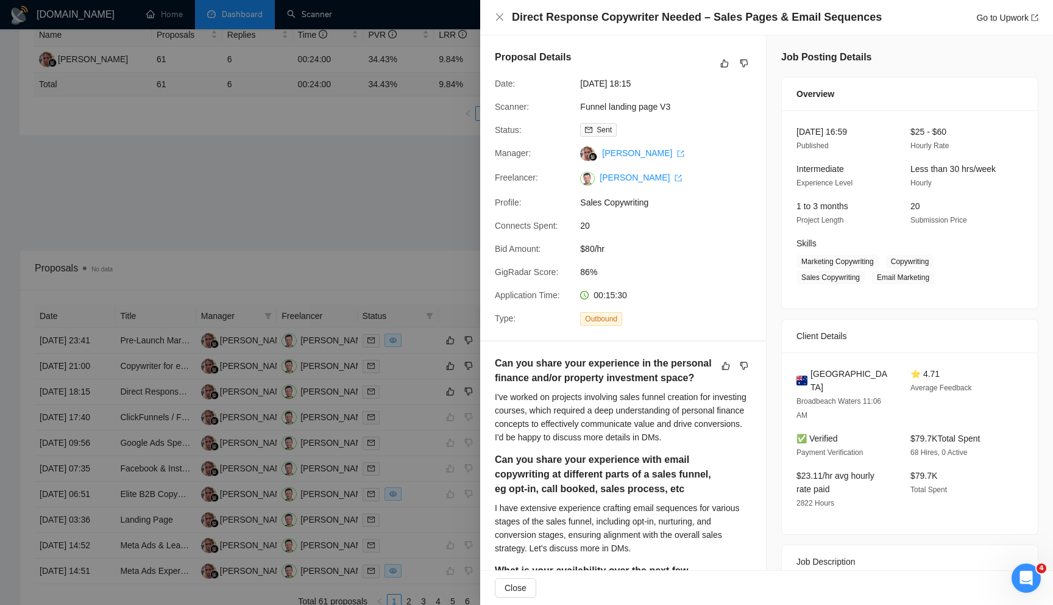
click at [360, 283] on div at bounding box center [526, 302] width 1053 height 605
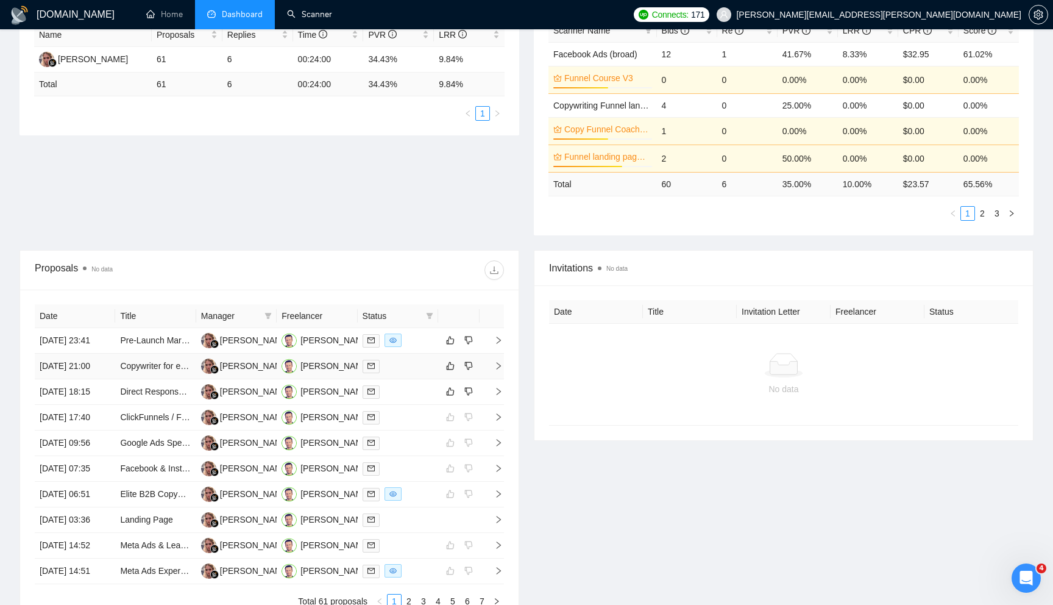
click at [498, 369] on icon "right" at bounding box center [499, 365] width 4 height 7
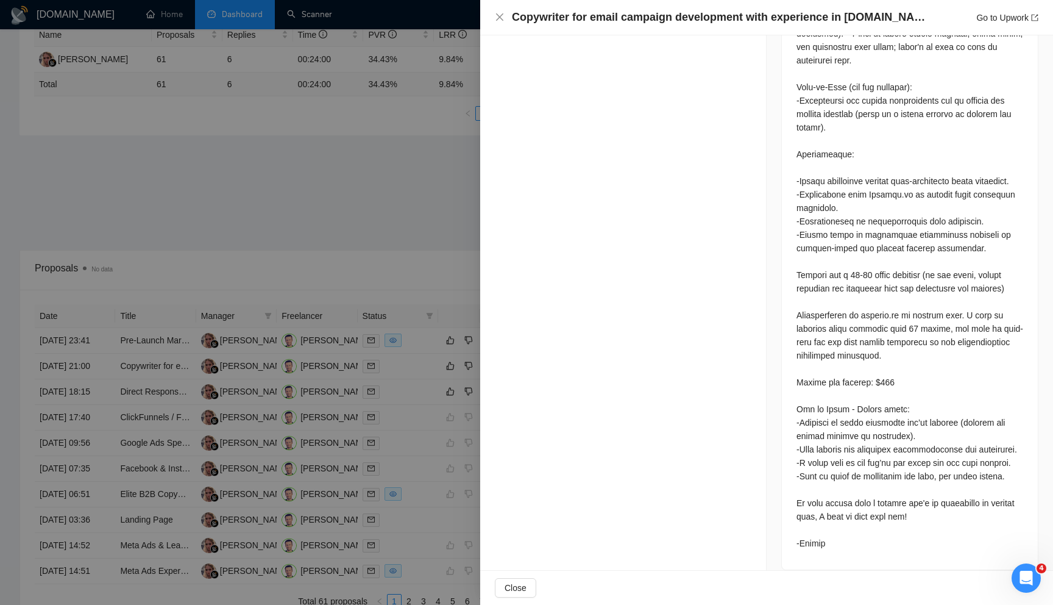
scroll to position [984, 0]
drag, startPoint x: 795, startPoint y: 378, endPoint x: 911, endPoint y: 377, distance: 116.4
click at [911, 377] on div at bounding box center [910, 81] width 256 height 973
copy div "Budget for project: $300"
click at [445, 252] on div at bounding box center [526, 302] width 1053 height 605
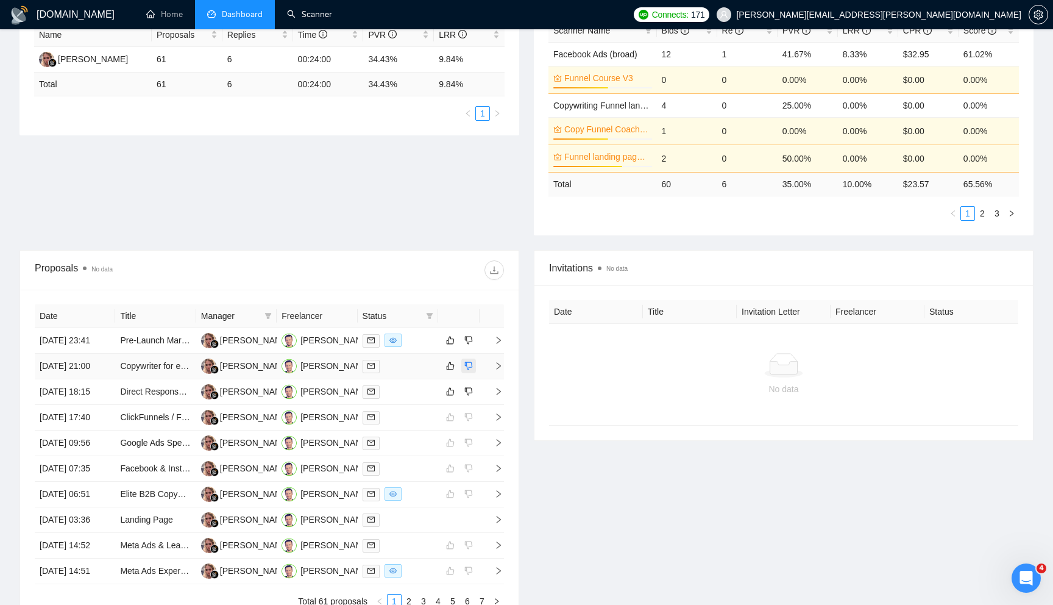
click at [466, 371] on icon "dislike" at bounding box center [468, 366] width 9 height 10
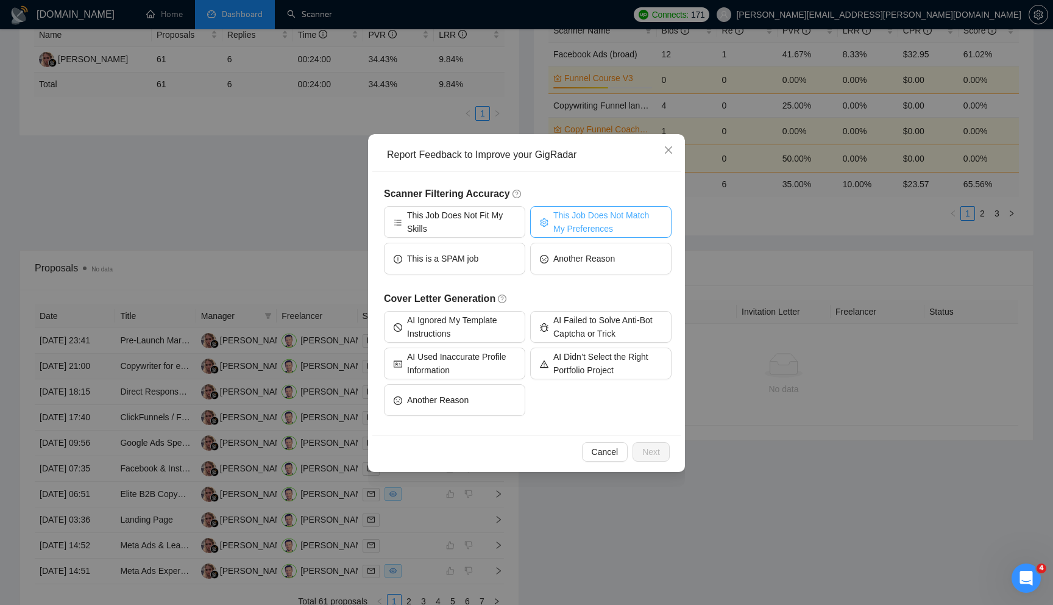
click at [573, 225] on span "This Job Does Not Match My Preferences" at bounding box center [607, 221] width 108 height 27
click at [644, 447] on span "Next" at bounding box center [651, 451] width 18 height 13
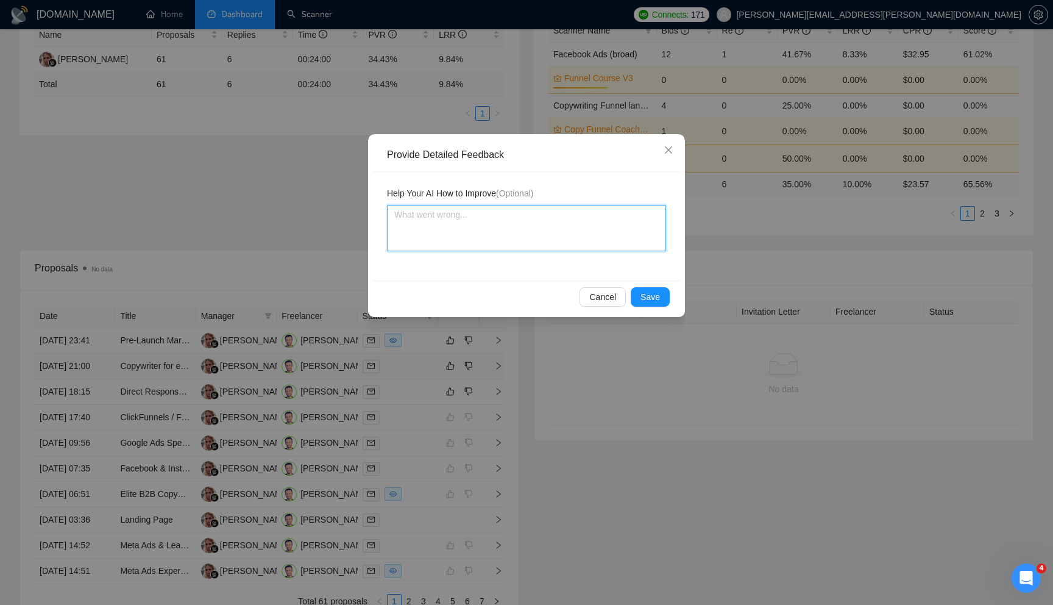
click at [445, 229] on textarea at bounding box center [526, 228] width 279 height 46
paste textarea "Budget for project: $300"
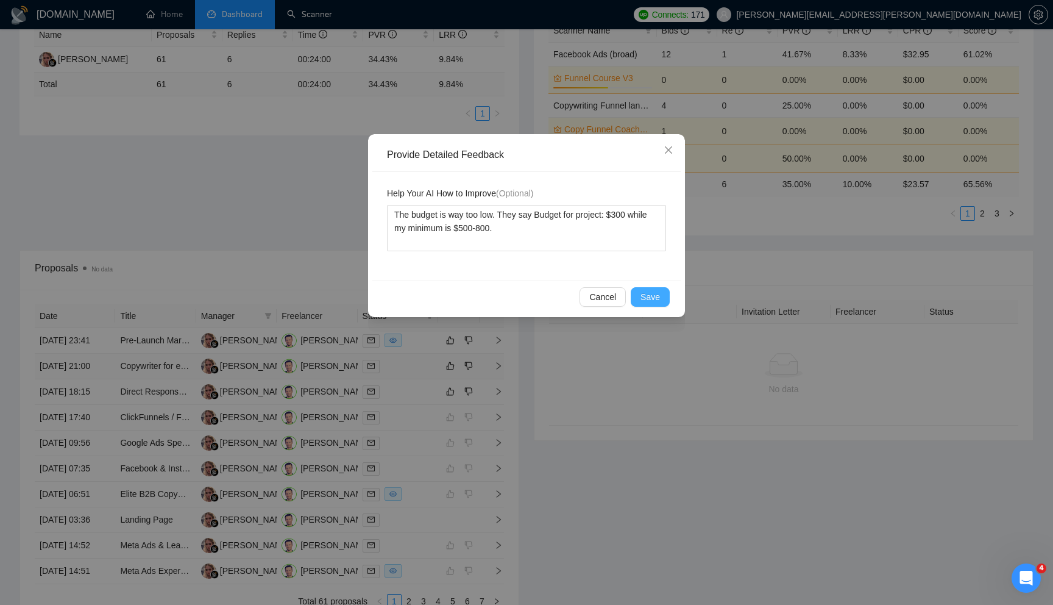
click at [642, 289] on button "Save" at bounding box center [650, 297] width 39 height 20
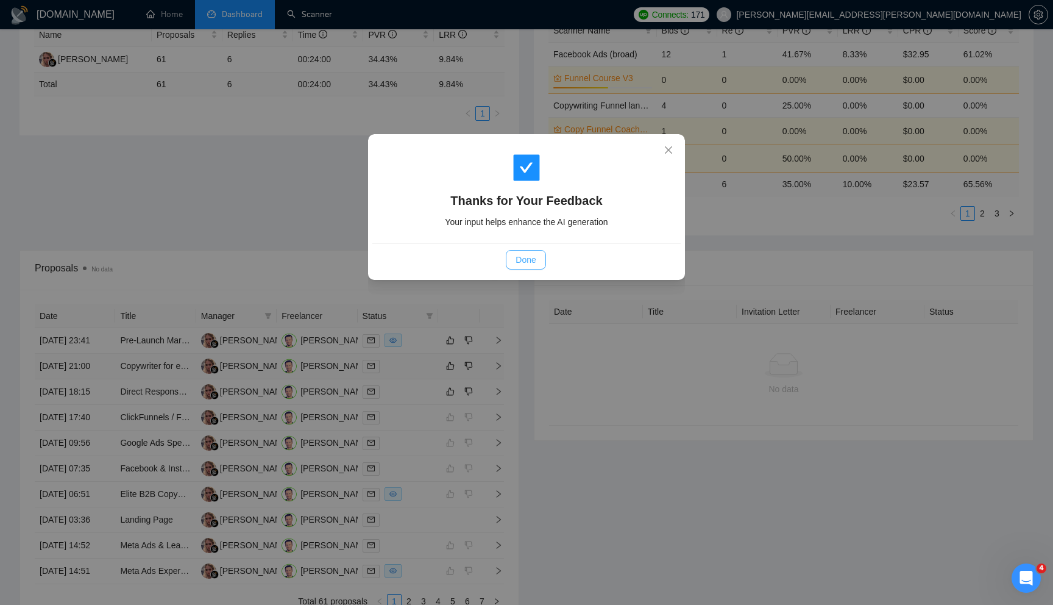
click at [544, 268] on button "Done" at bounding box center [526, 260] width 40 height 20
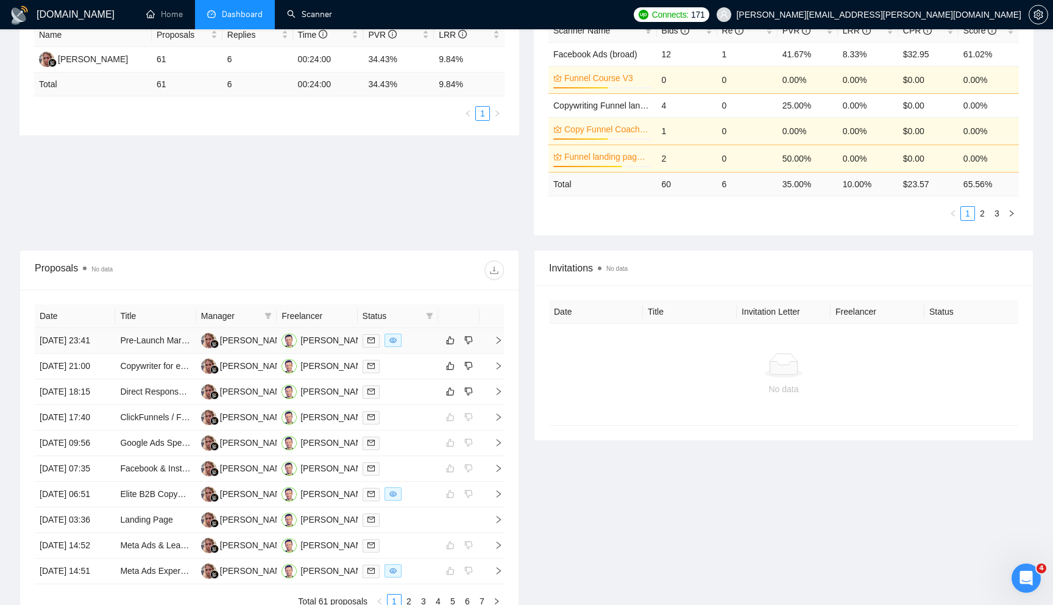
click at [503, 347] on td at bounding box center [492, 341] width 24 height 26
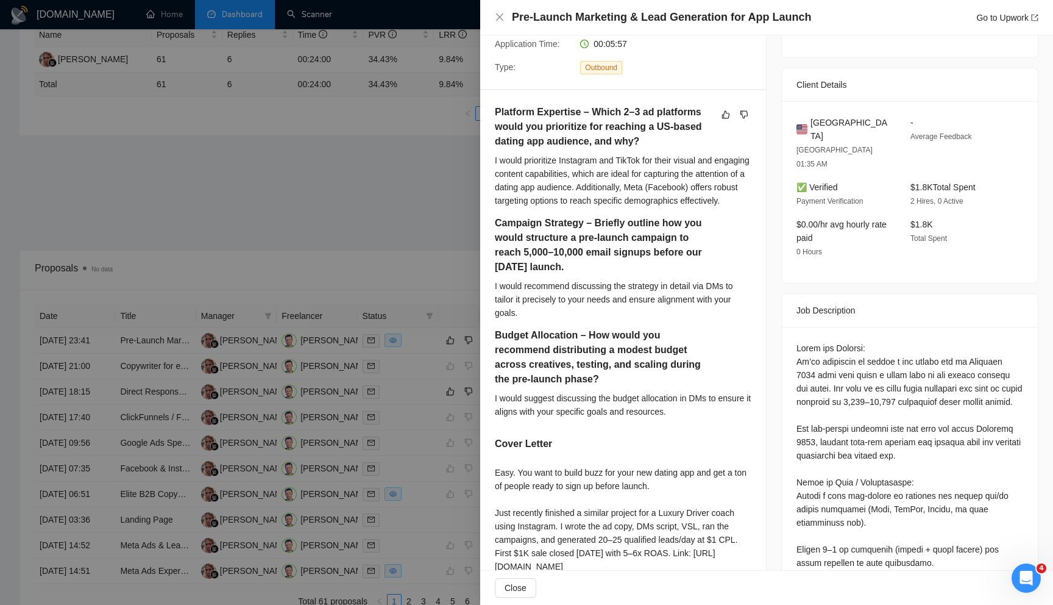
scroll to position [189, 0]
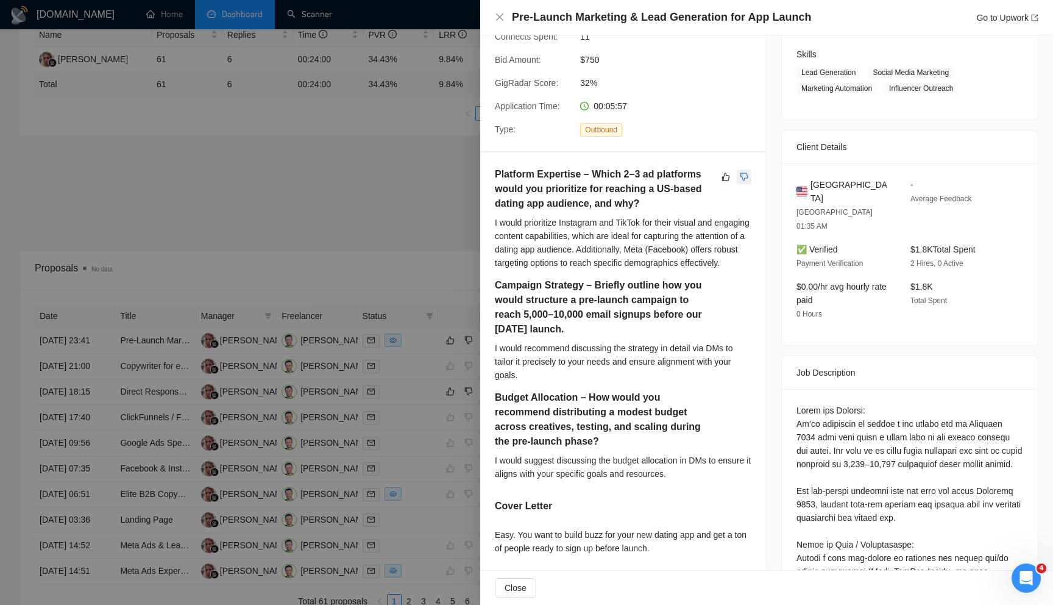
click at [744, 179] on icon "dislike" at bounding box center [744, 176] width 8 height 8
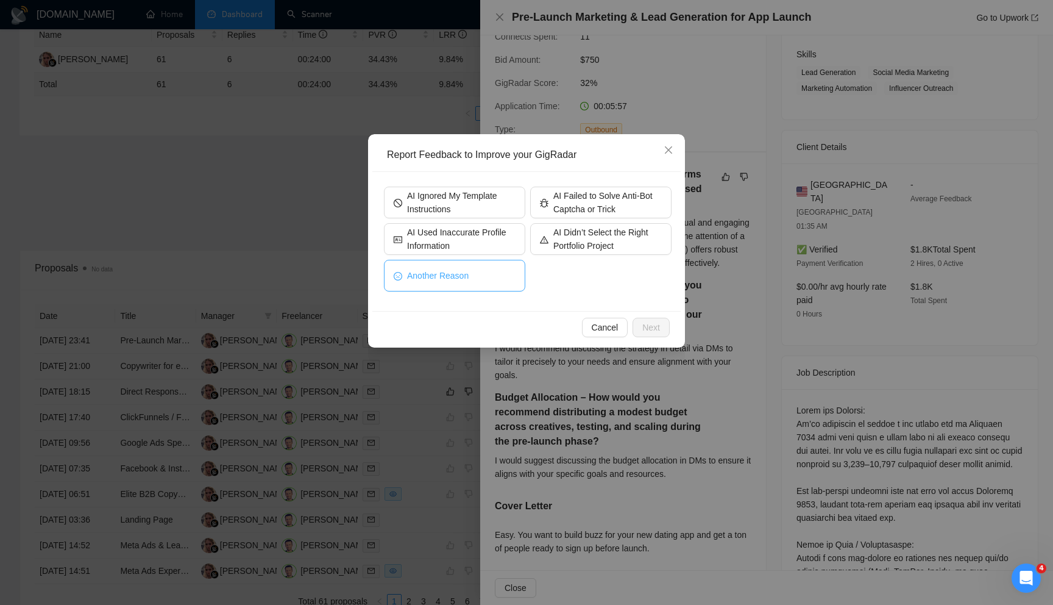
click at [481, 274] on button "Another Reason" at bounding box center [454, 276] width 141 height 32
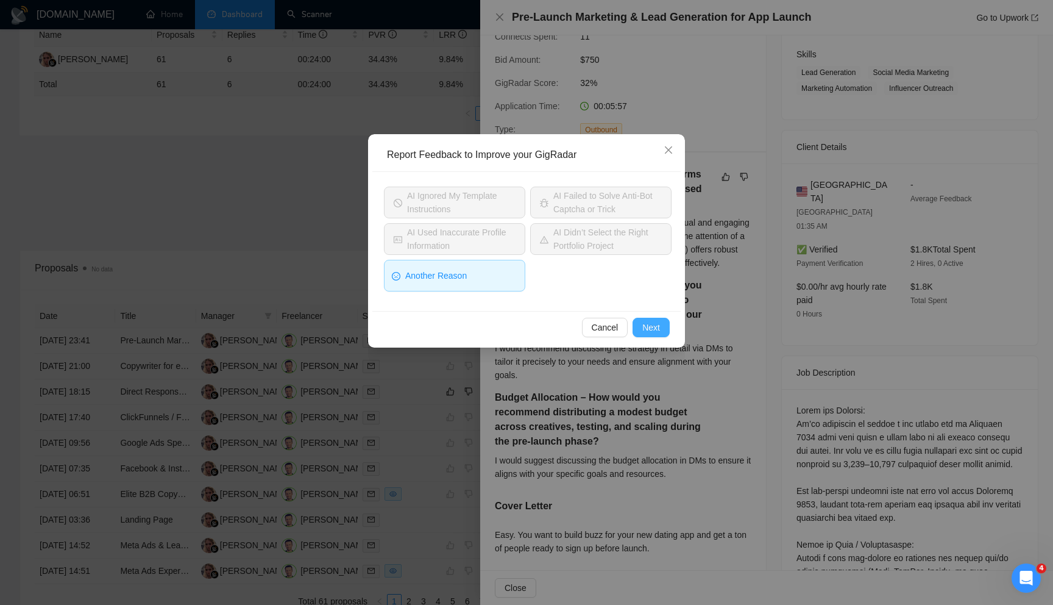
click at [658, 324] on span "Next" at bounding box center [651, 327] width 18 height 13
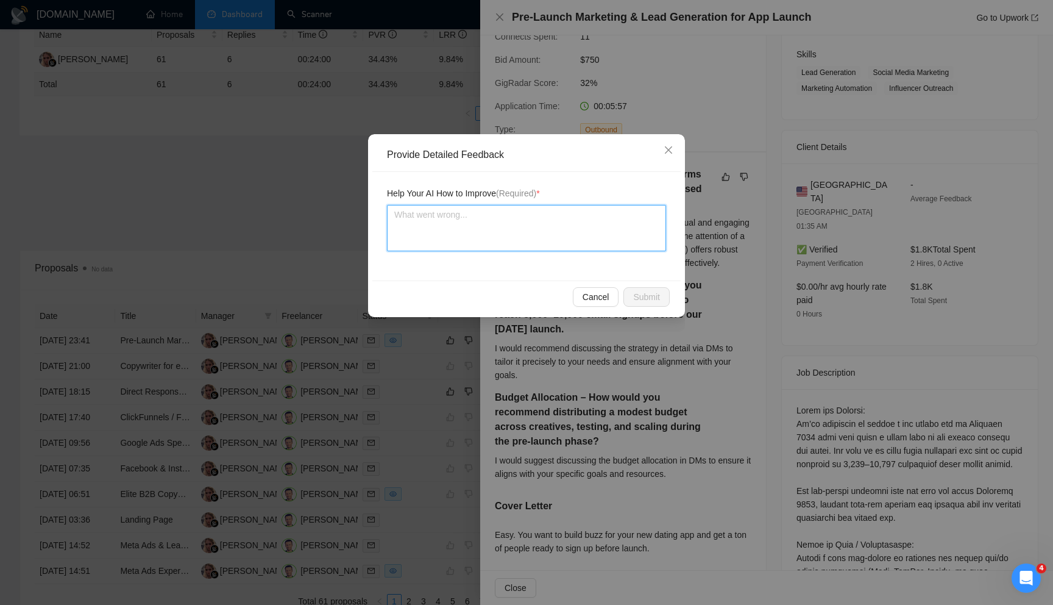
click at [534, 244] on textarea at bounding box center [526, 228] width 279 height 46
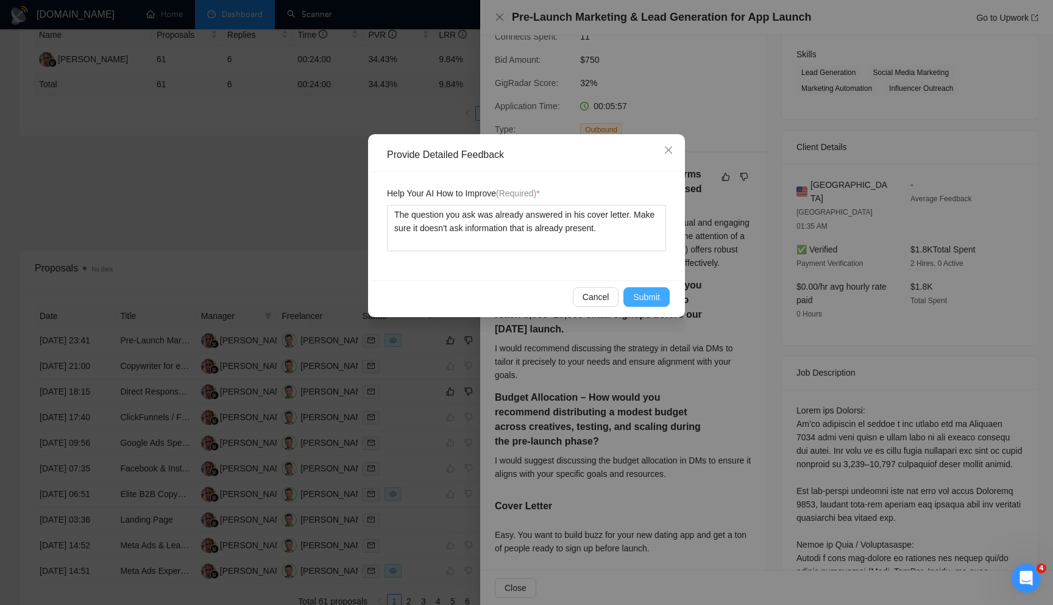
click at [651, 298] on span "Submit" at bounding box center [646, 296] width 27 height 13
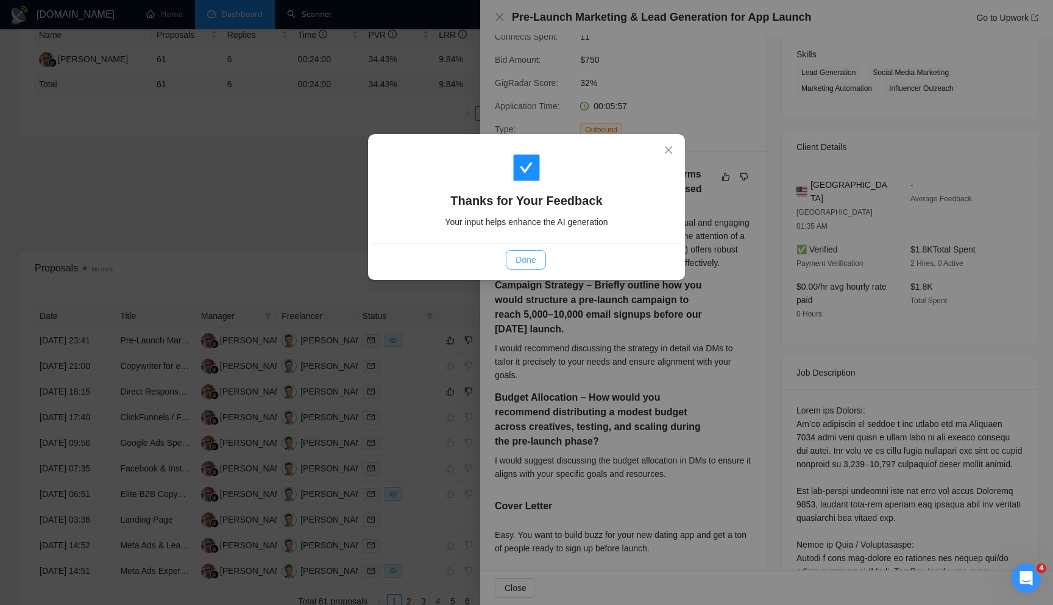
click at [526, 258] on span "Done" at bounding box center [526, 259] width 20 height 13
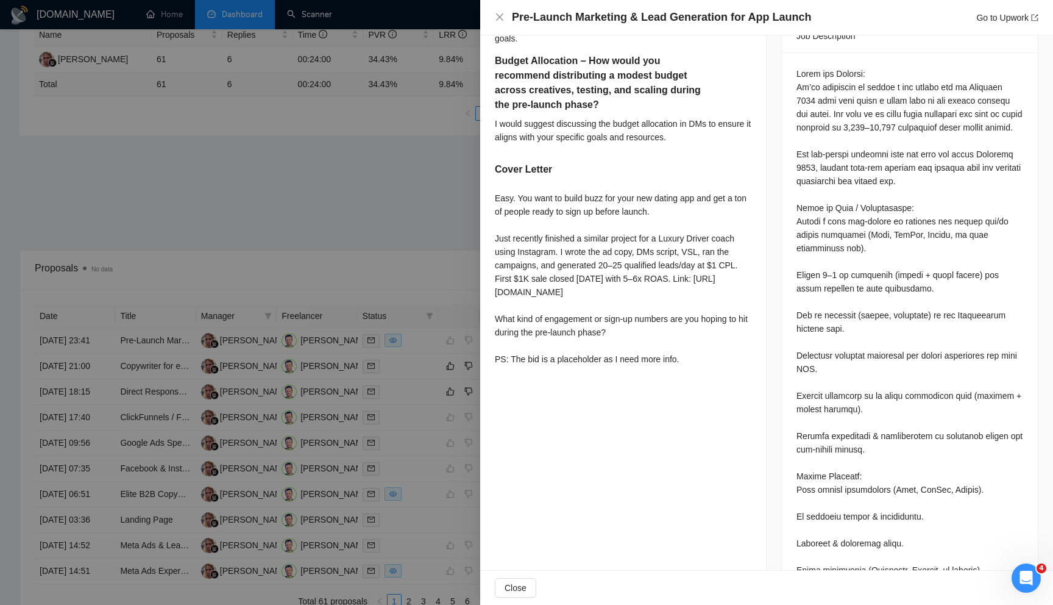
scroll to position [526, 0]
click at [403, 280] on div at bounding box center [526, 302] width 1053 height 605
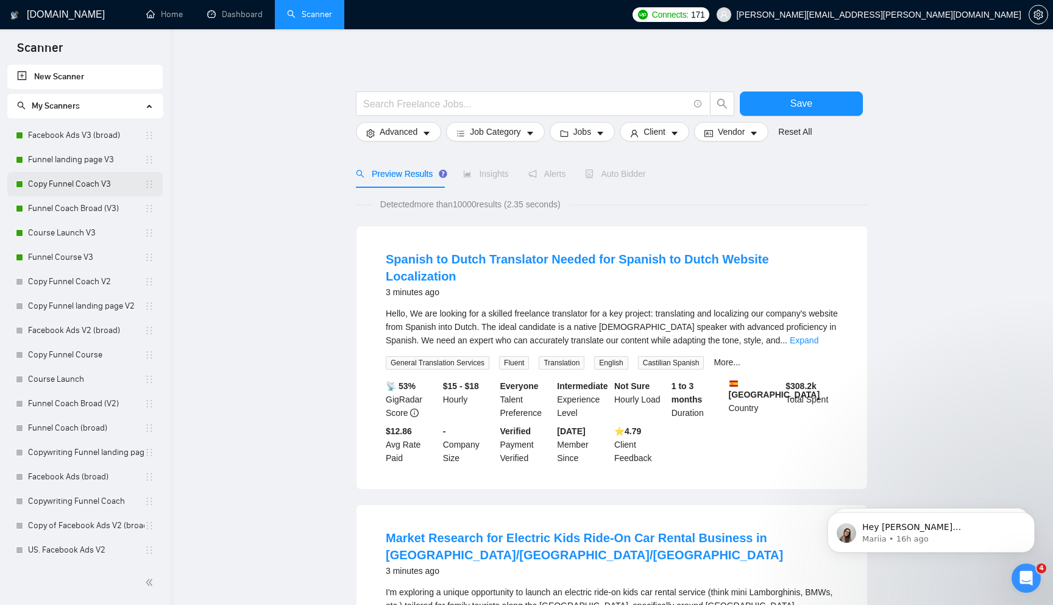
click at [85, 188] on link "Copy Funnel Coach V3" at bounding box center [86, 184] width 116 height 24
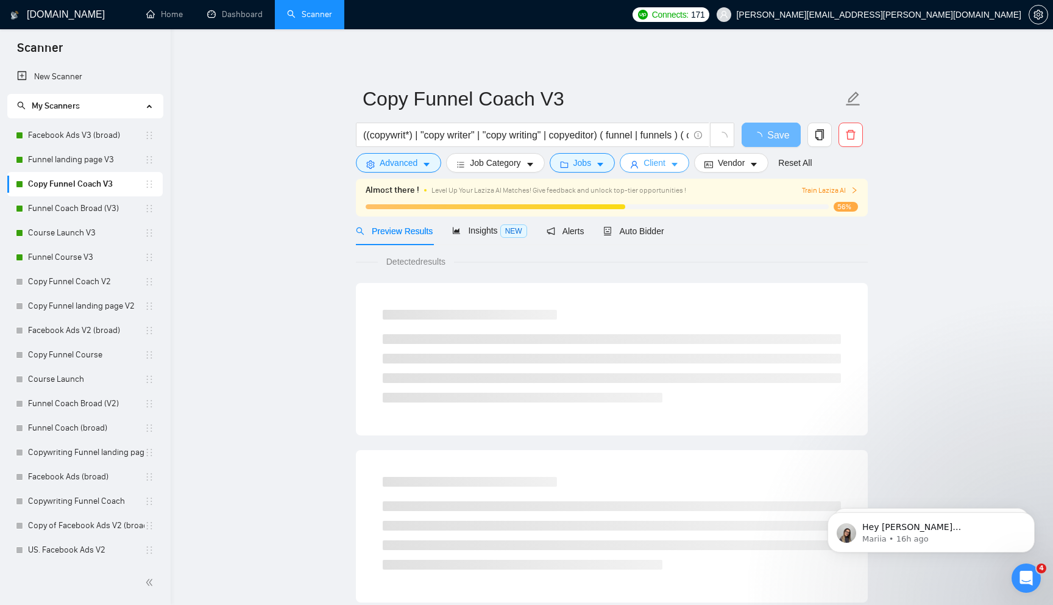
click at [659, 165] on span "Client" at bounding box center [655, 162] width 22 height 13
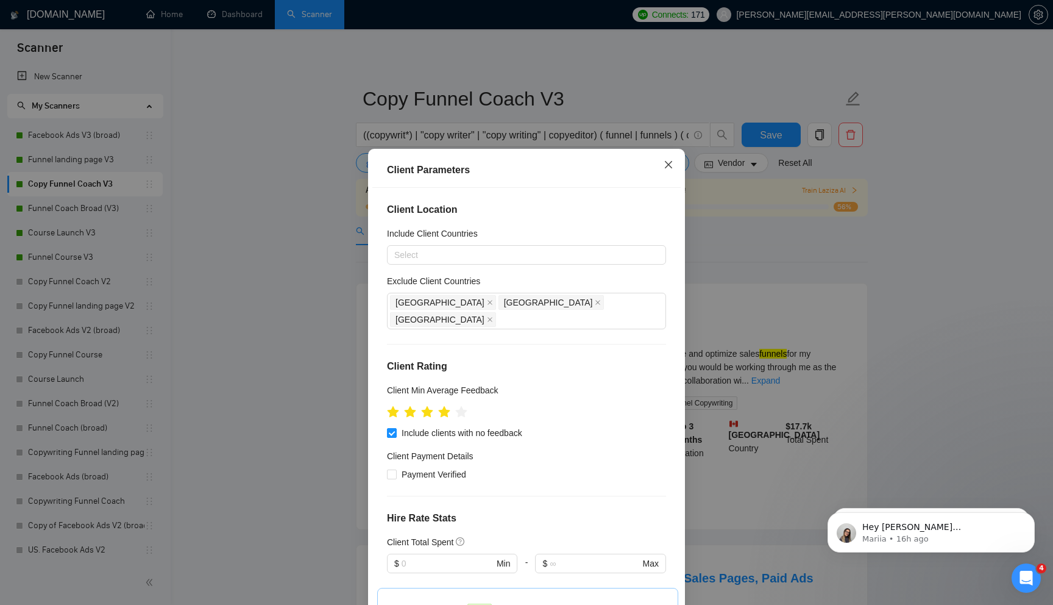
click at [668, 168] on icon "close" at bounding box center [669, 165] width 10 height 10
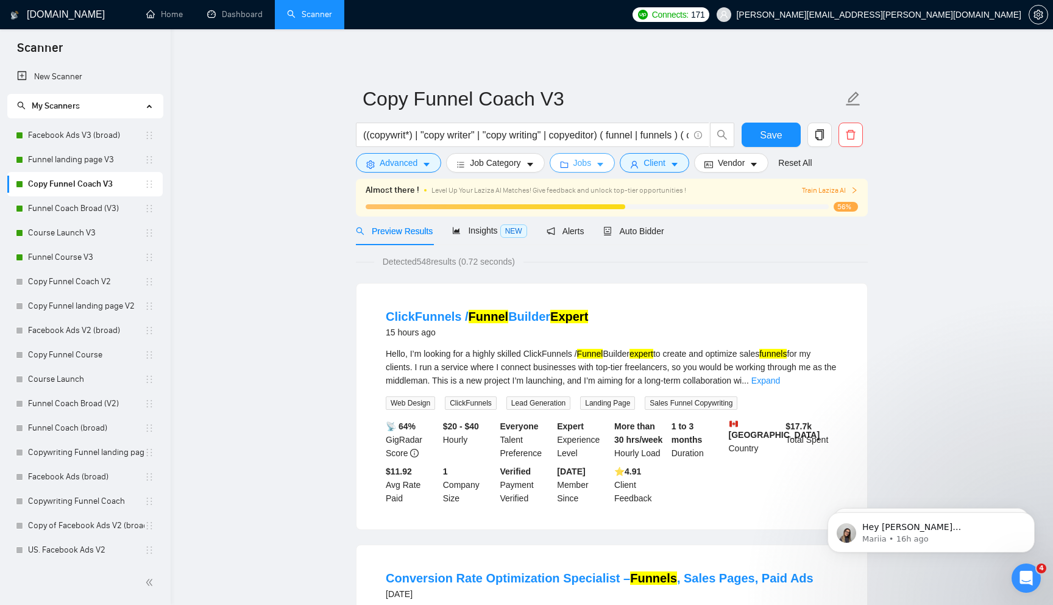
click at [597, 161] on button "Jobs" at bounding box center [583, 163] width 66 height 20
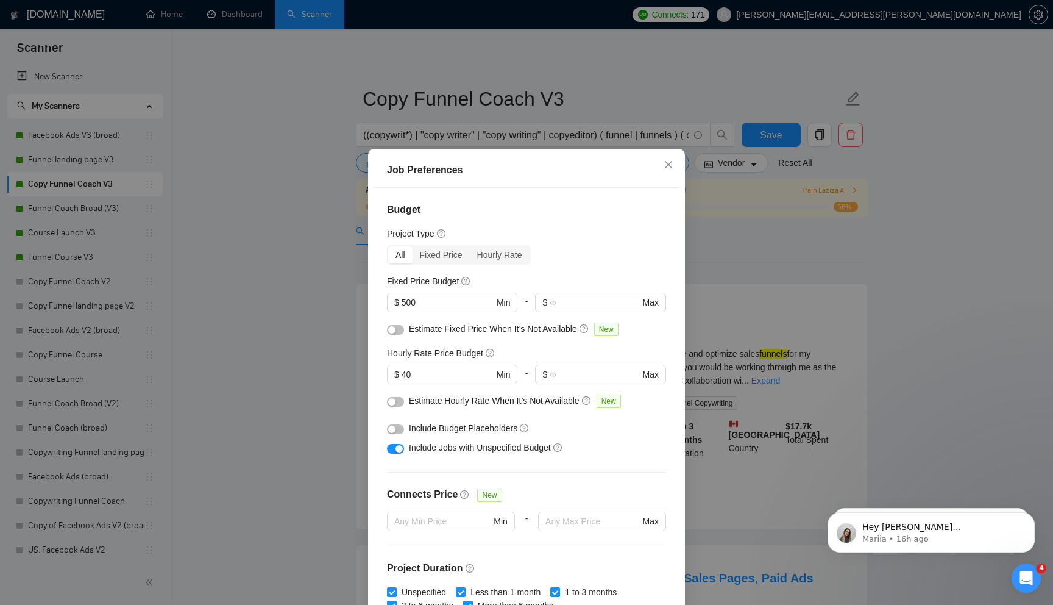
scroll to position [27, 0]
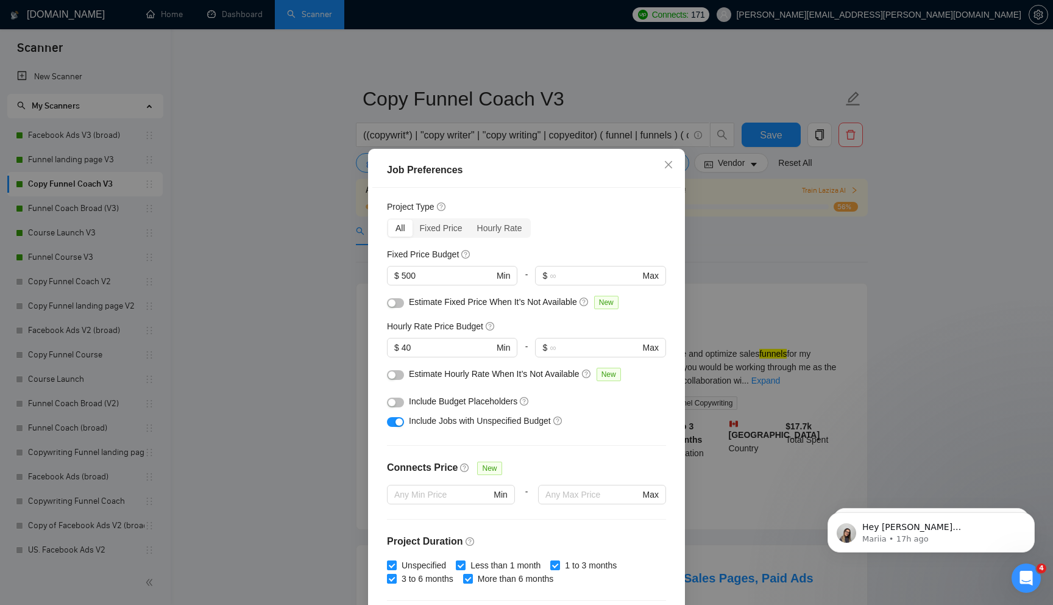
click at [317, 278] on div "Job Preferences Budget Project Type All Fixed Price Hourly Rate Fixed Price Bud…" at bounding box center [526, 302] width 1053 height 605
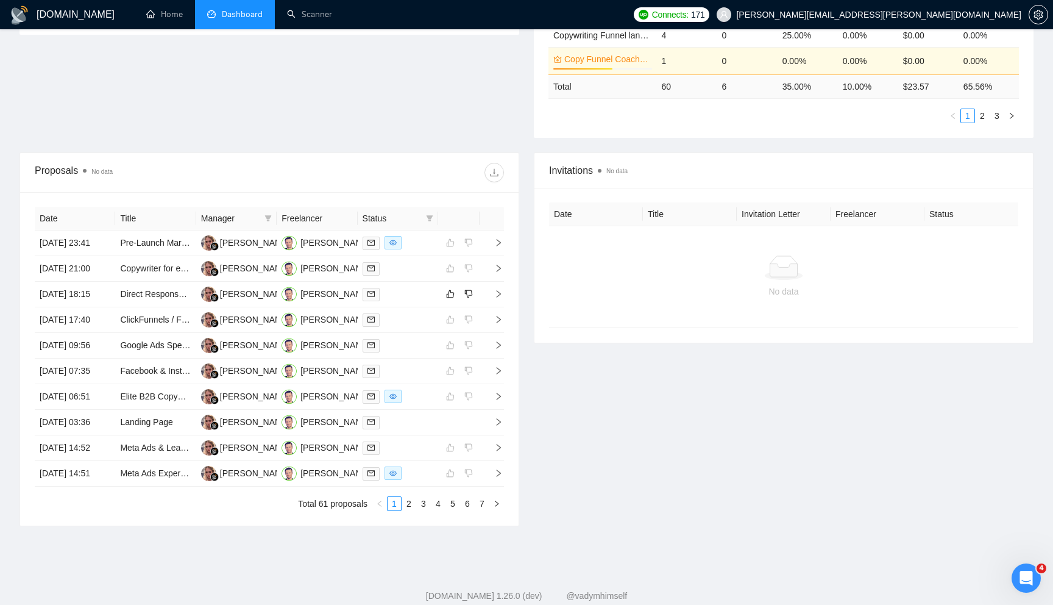
scroll to position [348, 0]
click at [500, 296] on icon "right" at bounding box center [498, 291] width 9 height 9
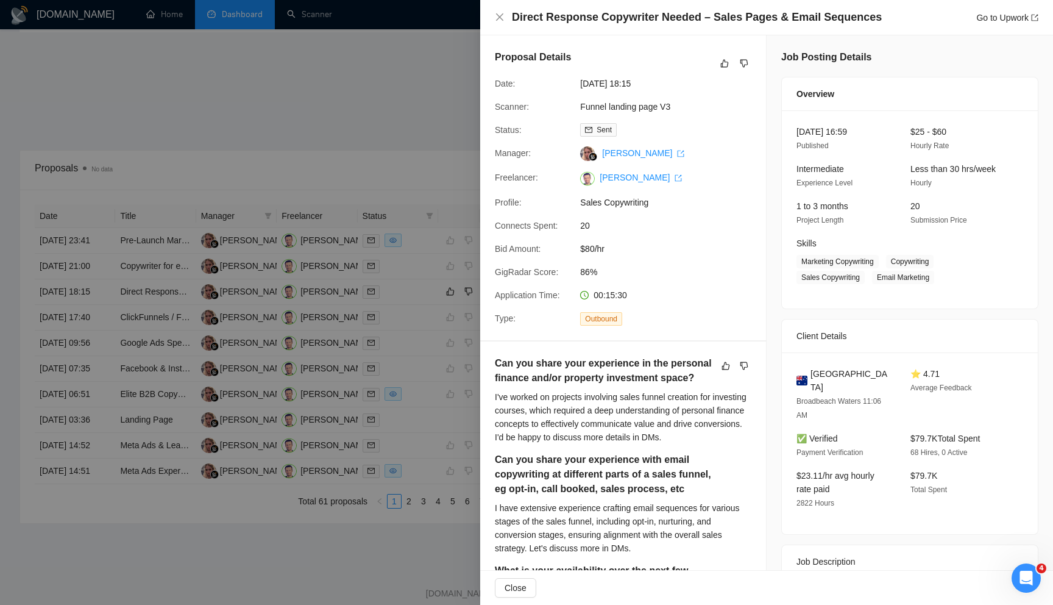
click at [392, 138] on div at bounding box center [526, 302] width 1053 height 605
